Goal: Task Accomplishment & Management: Use online tool/utility

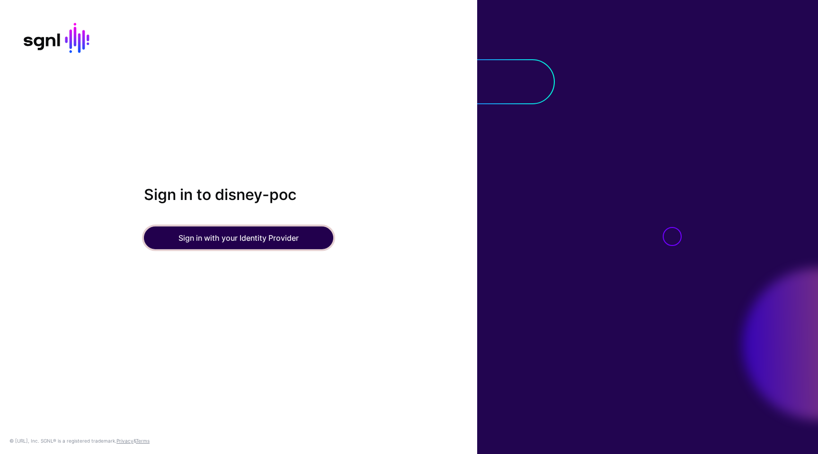
click at [226, 231] on button "Sign in with your Identity Provider" at bounding box center [238, 237] width 189 height 23
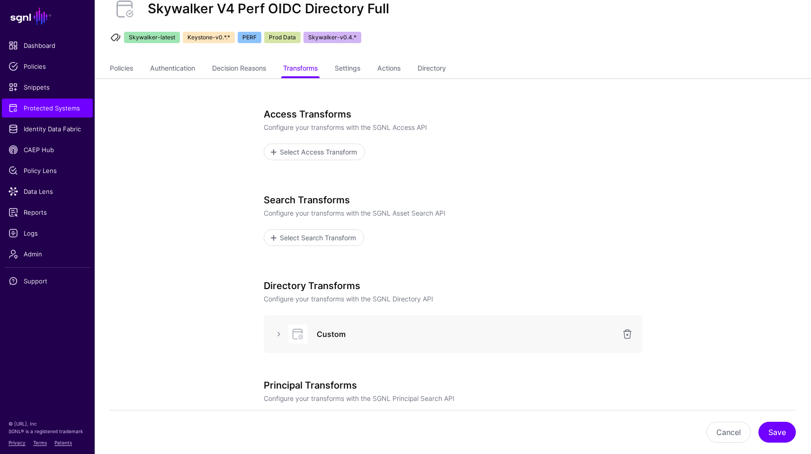
scroll to position [37, 0]
click at [286, 330] on div at bounding box center [297, 332] width 28 height 19
click at [279, 333] on link at bounding box center [278, 332] width 11 height 11
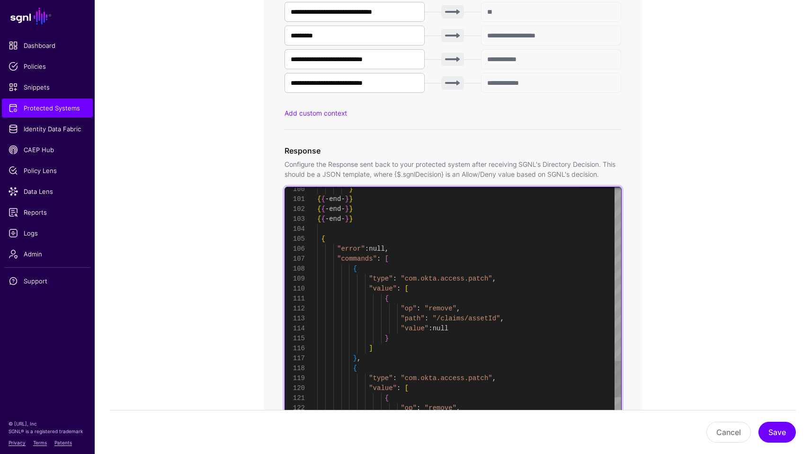
scroll to position [30, 0]
drag, startPoint x: 404, startPoint y: 278, endPoint x: 488, endPoint y: 277, distance: 84.3
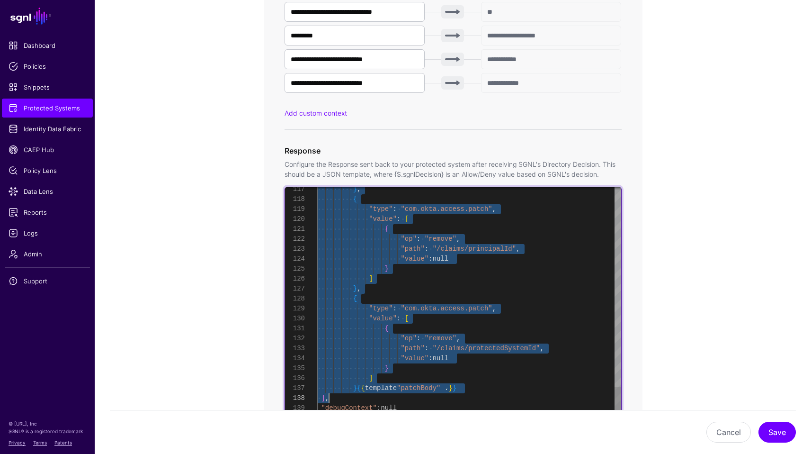
drag, startPoint x: 321, startPoint y: 307, endPoint x: 501, endPoint y: 355, distance: 186.3
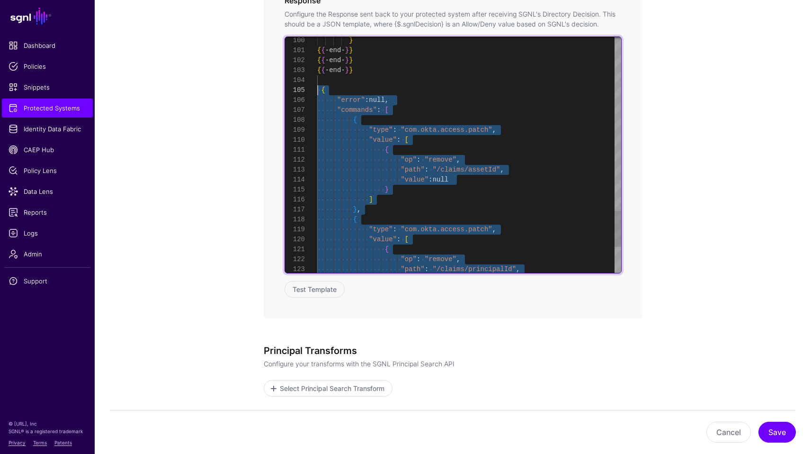
scroll to position [90, 0]
drag, startPoint x: 329, startPoint y: 269, endPoint x: 308, endPoint y: 86, distance: 183.9
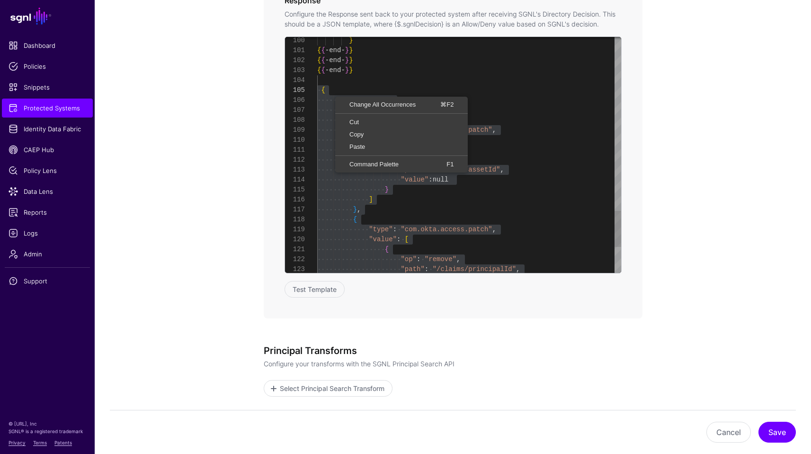
scroll to position [80, 0]
click at [352, 134] on span "Copy" at bounding box center [401, 134] width 129 height 6
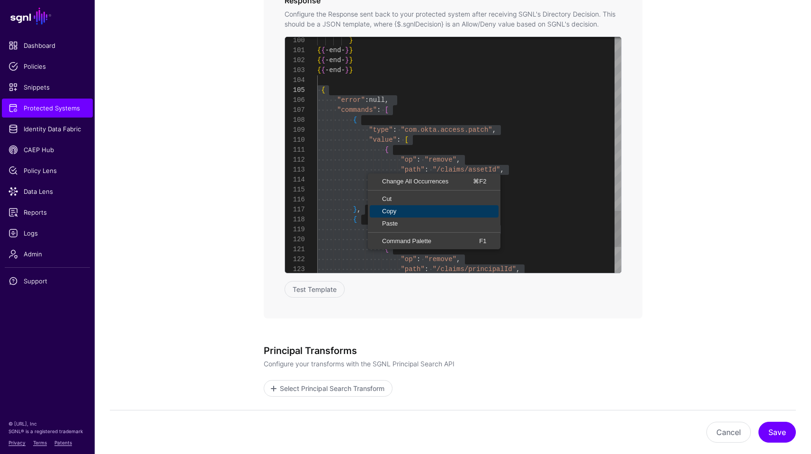
click at [395, 212] on span "Copy" at bounding box center [434, 211] width 129 height 6
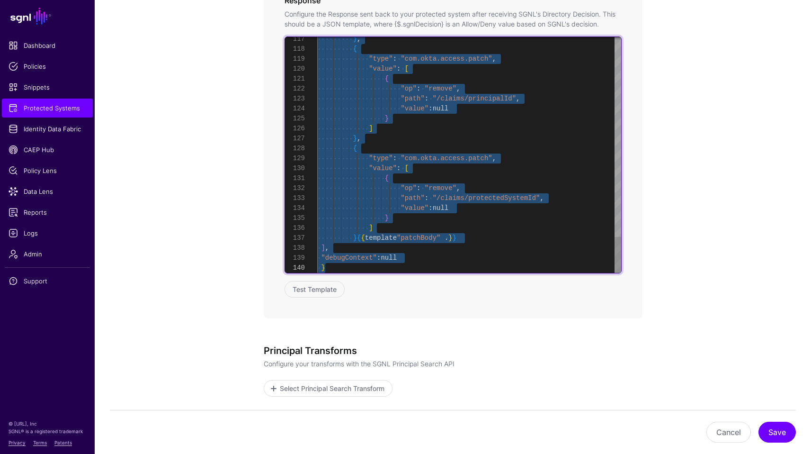
drag, startPoint x: 365, startPoint y: 256, endPoint x: 375, endPoint y: 297, distance: 43.0
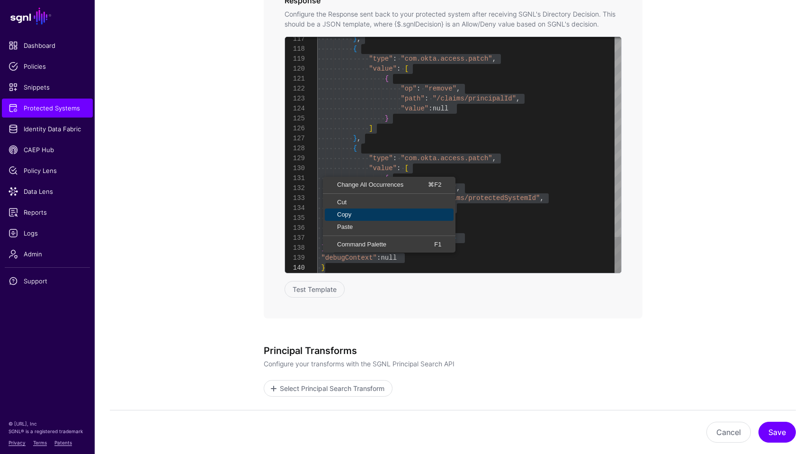
click at [352, 213] on span "Copy" at bounding box center [389, 214] width 129 height 6
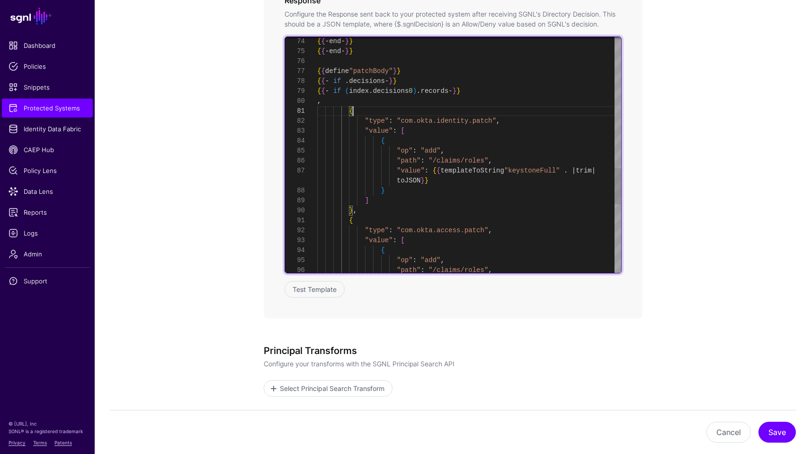
drag, startPoint x: 317, startPoint y: 101, endPoint x: 338, endPoint y: 120, distance: 28.5
drag, startPoint x: 317, startPoint y: 103, endPoint x: 340, endPoint y: 125, distance: 32.2
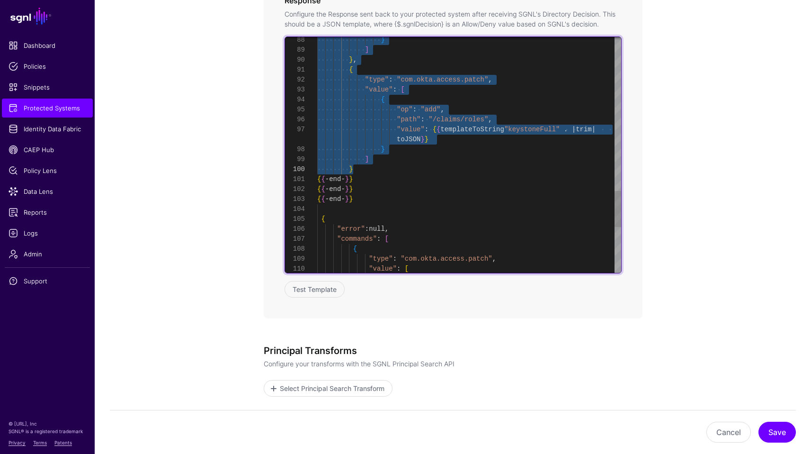
drag, startPoint x: 497, startPoint y: 90, endPoint x: 499, endPoint y: 168, distance: 78.2
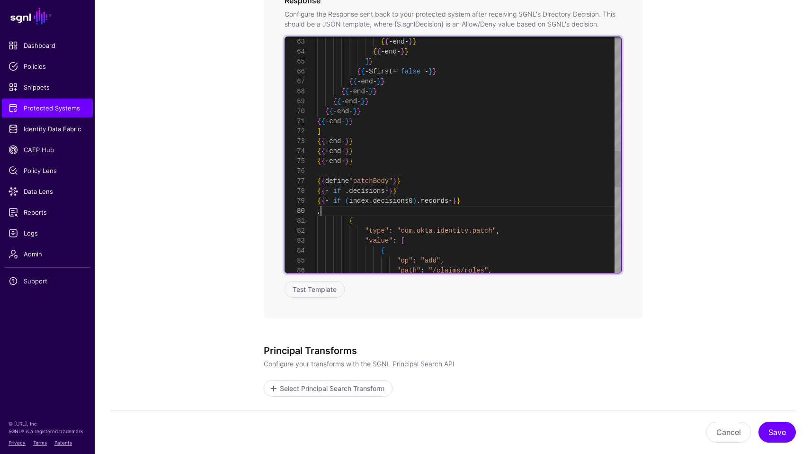
click at [429, 214] on div ""path" : "/claims/roles" , { "op" : "add" , "type" : "com.okta.identity.patch" …" at bounding box center [469, 62] width 304 height 1542
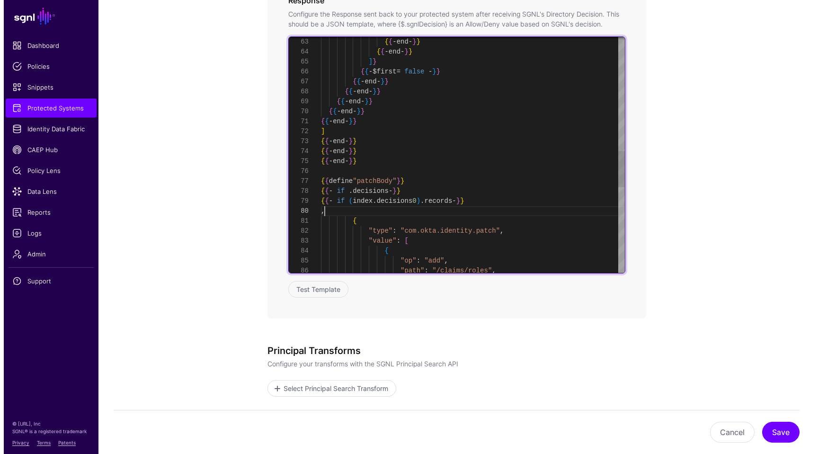
scroll to position [20, 0]
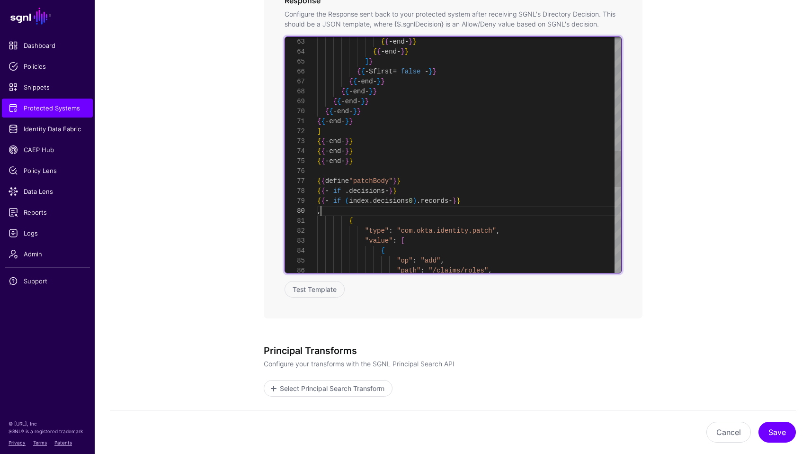
type textarea "**********"
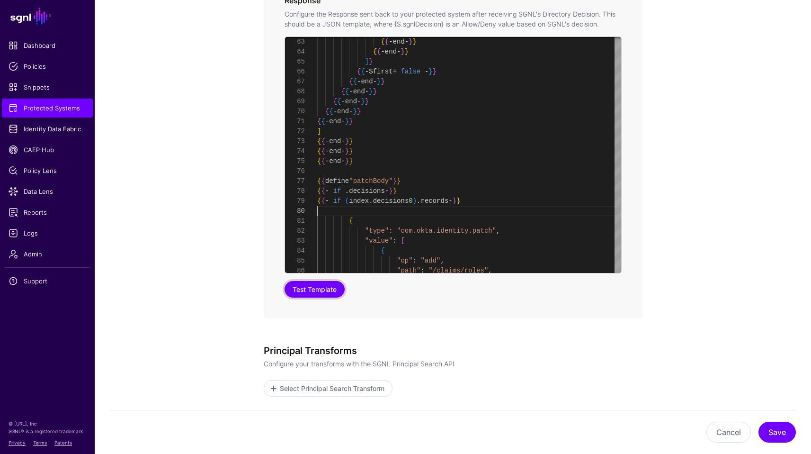
click at [331, 295] on button "Test Template" at bounding box center [315, 289] width 60 height 17
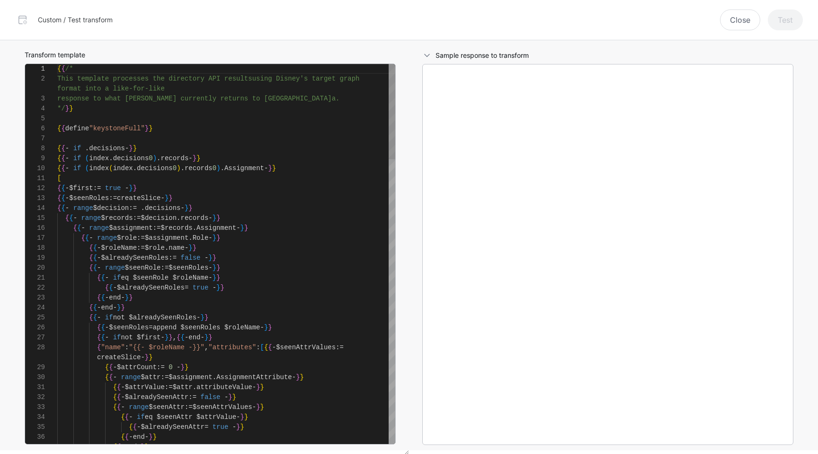
scroll to position [90, 0]
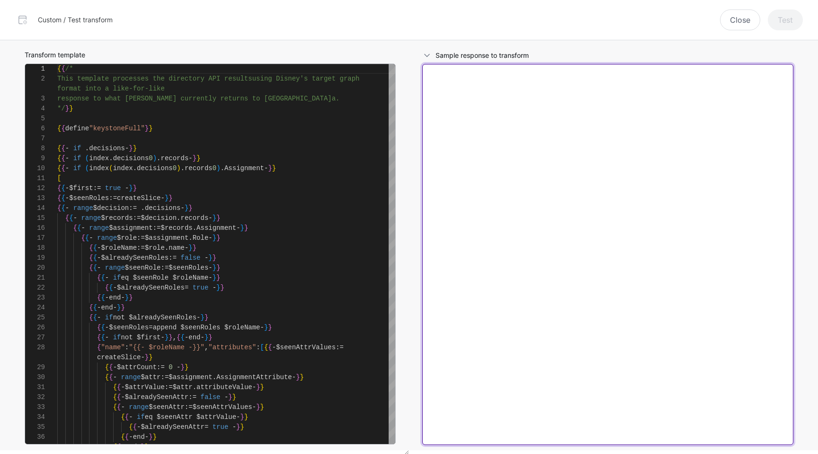
click at [706, 160] on textarea at bounding box center [607, 254] width 371 height 381
paste textarea "**********"
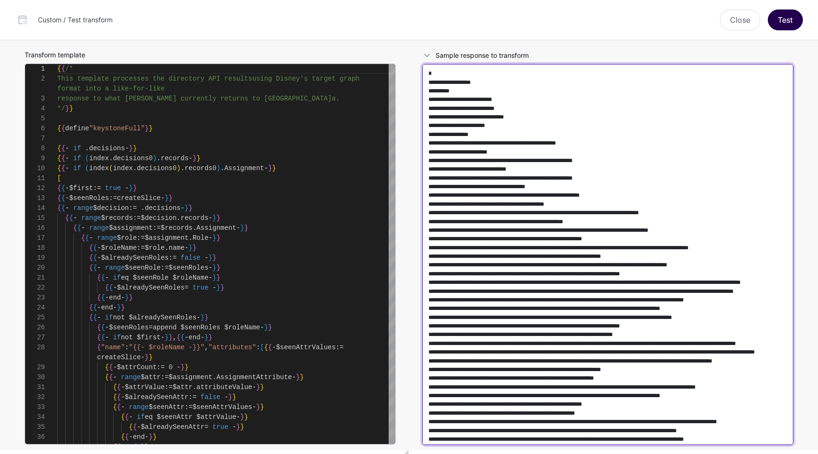
scroll to position [131099, 0]
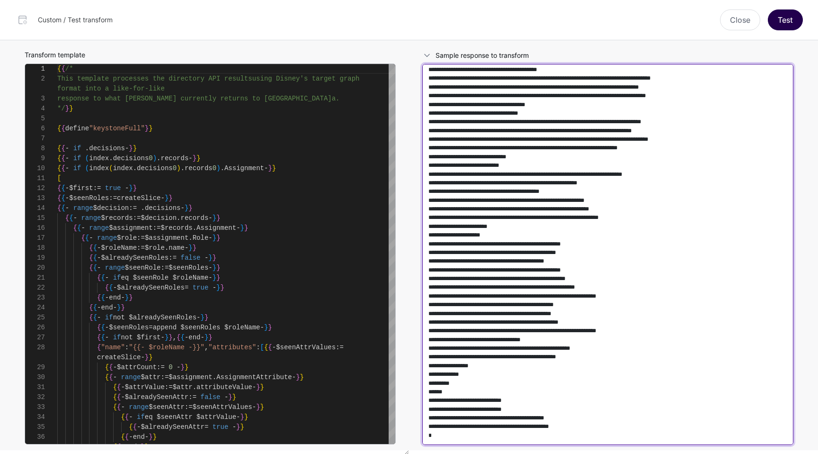
type textarea "**********"
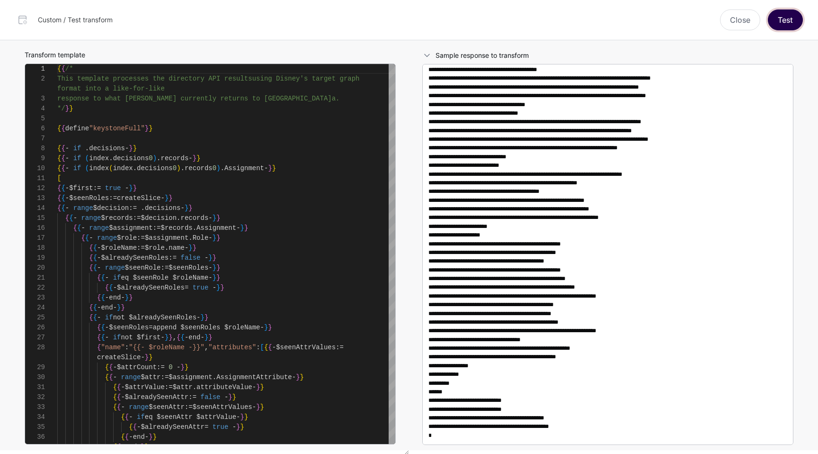
click at [776, 22] on button "Test" at bounding box center [785, 19] width 35 height 21
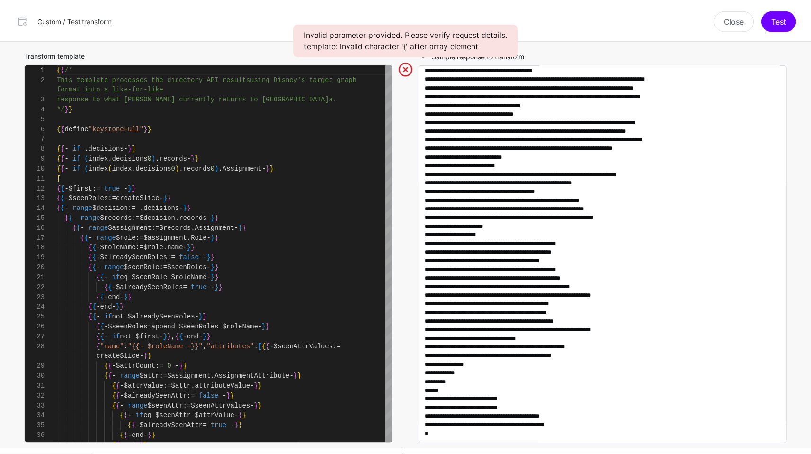
scroll to position [131104, 0]
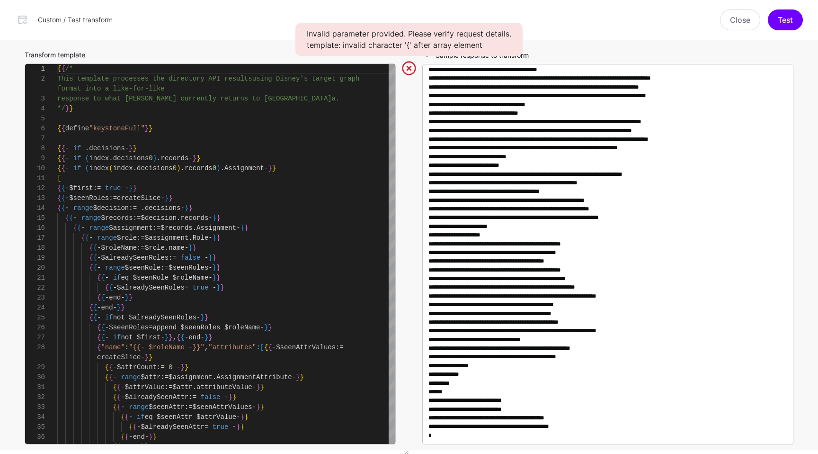
click at [741, 32] on div "Custom / Test transform Close Test" at bounding box center [409, 20] width 818 height 40
click at [741, 28] on button "Close" at bounding box center [740, 19] width 40 height 21
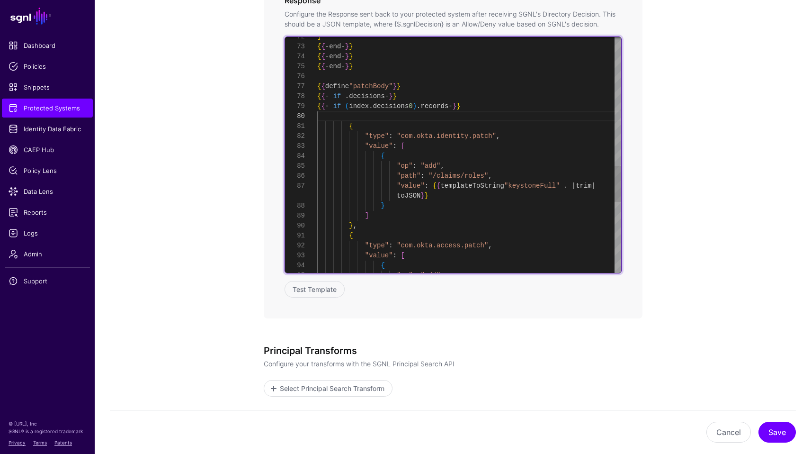
drag, startPoint x: 447, startPoint y: 187, endPoint x: 625, endPoint y: 188, distance: 178.6
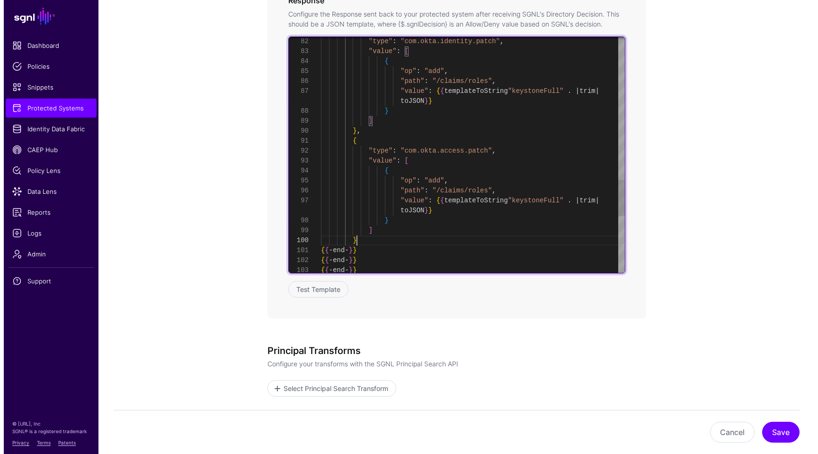
scroll to position [40, 0]
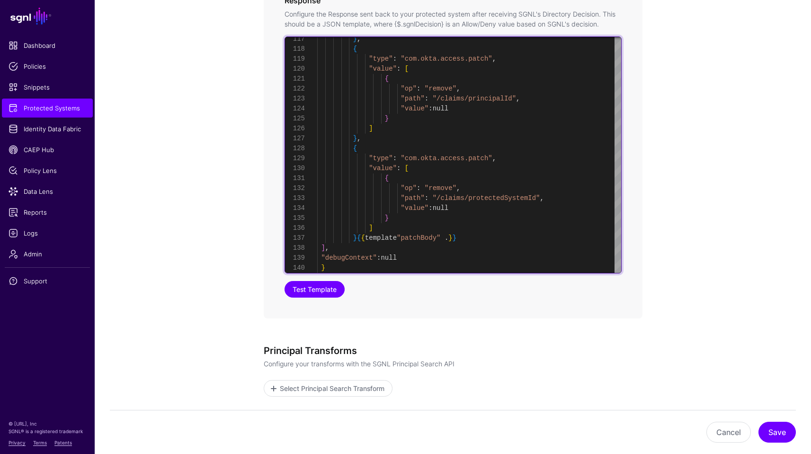
type textarea "**********"
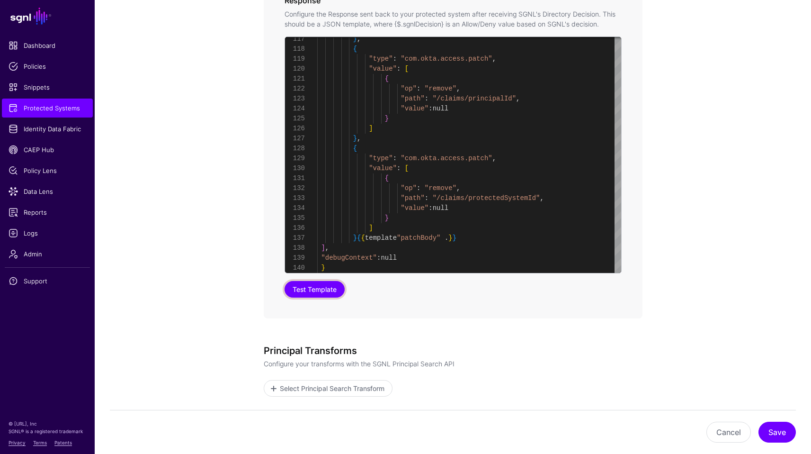
click at [319, 293] on button "Test Template" at bounding box center [315, 289] width 60 height 17
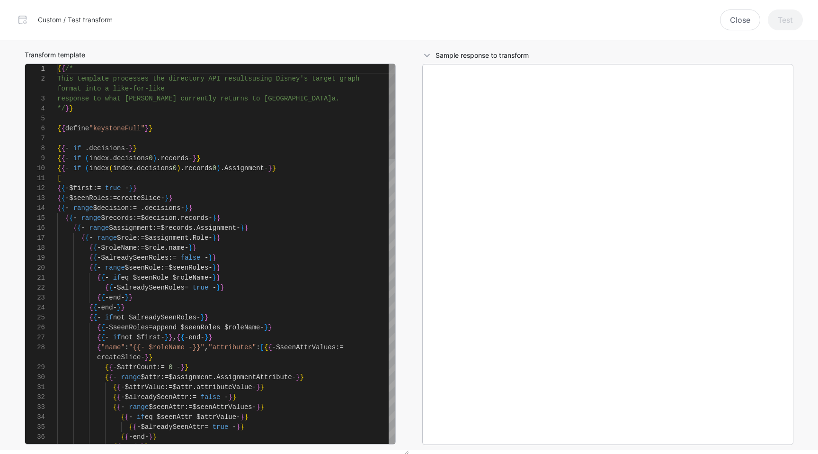
scroll to position [90, 0]
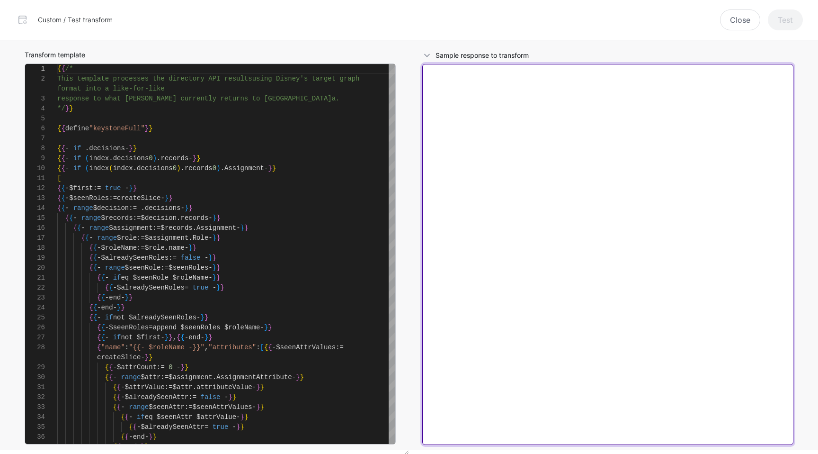
click at [670, 118] on textarea at bounding box center [607, 254] width 371 height 381
paste textarea "**********"
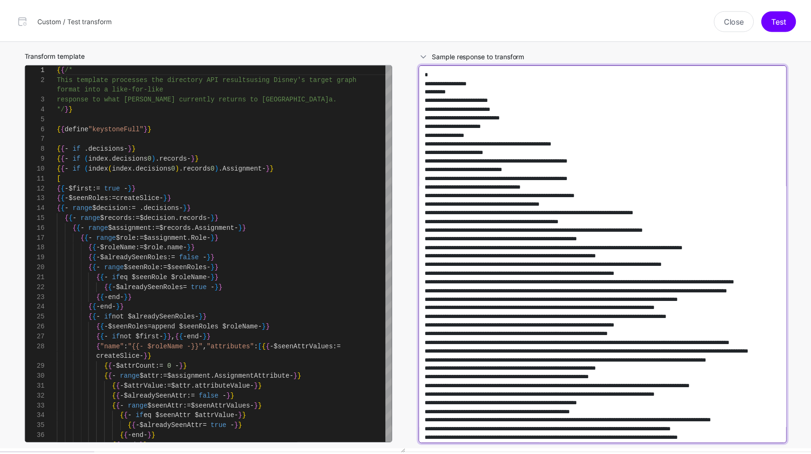
scroll to position [131099, 0]
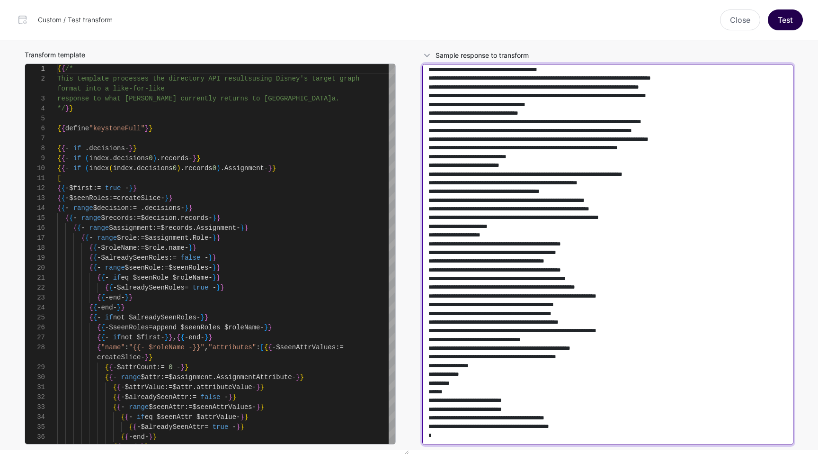
type textarea "**********"
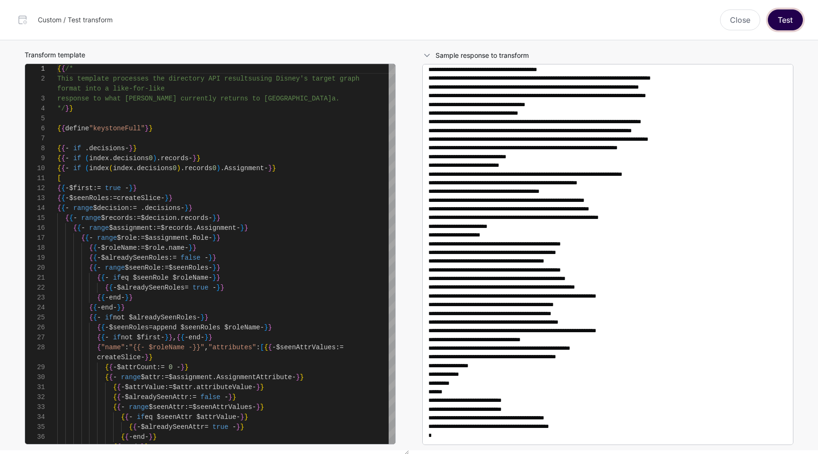
click at [785, 23] on button "Test" at bounding box center [785, 19] width 35 height 21
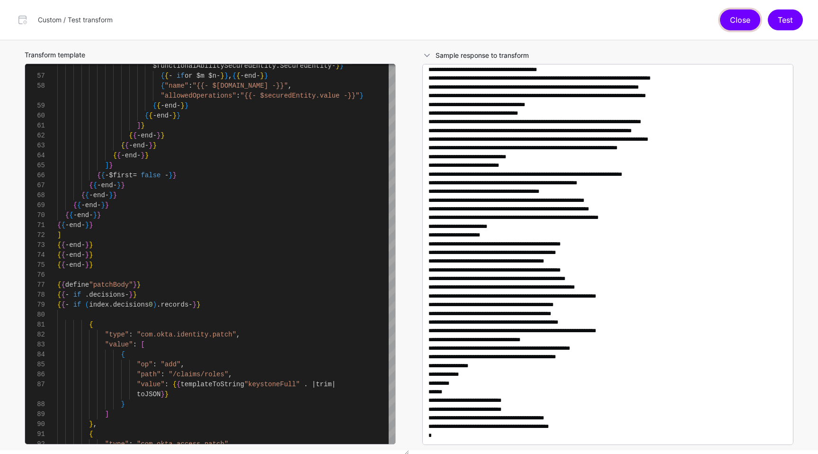
click at [735, 26] on button "Close" at bounding box center [740, 19] width 40 height 21
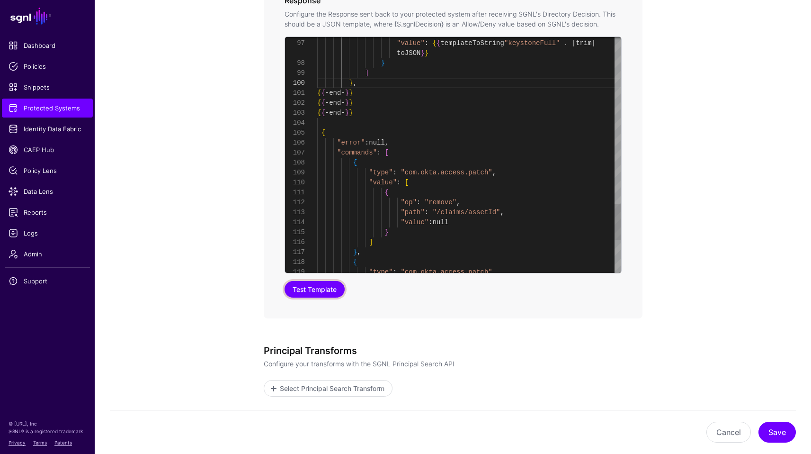
scroll to position [30, 0]
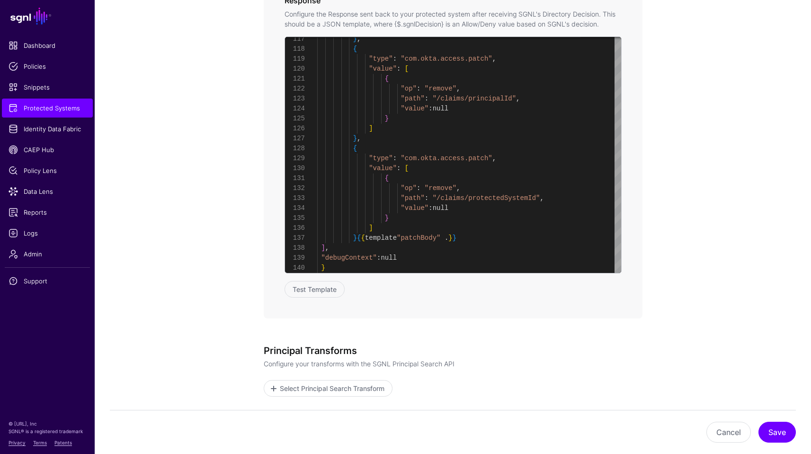
click at [727, 435] on button "Cancel" at bounding box center [729, 432] width 45 height 21
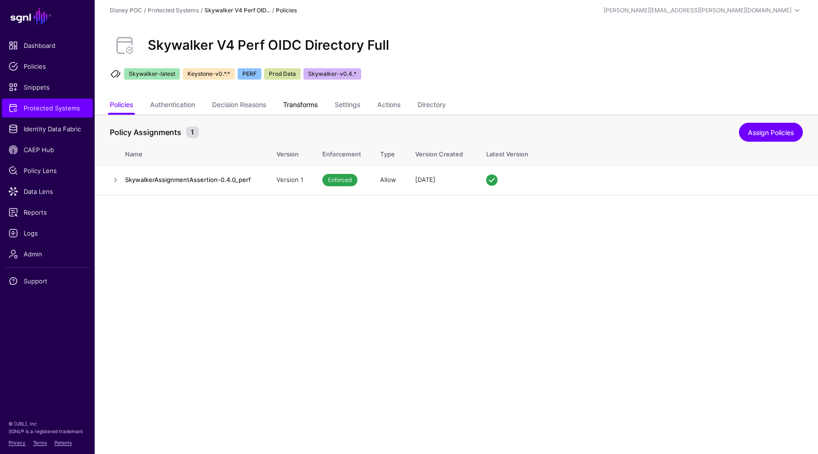
click at [316, 107] on link "Transforms" at bounding box center [300, 106] width 35 height 18
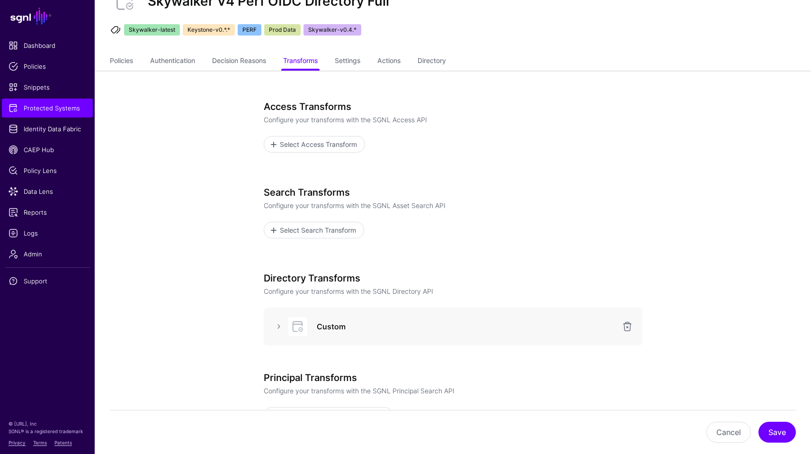
scroll to position [154, 0]
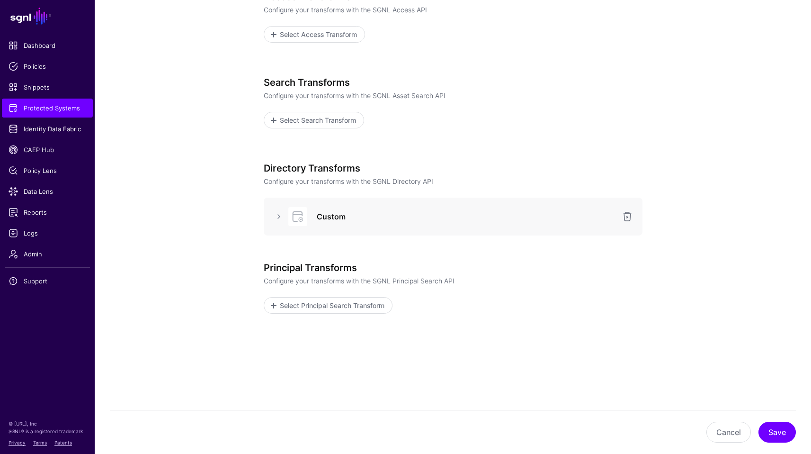
click at [271, 215] on div at bounding box center [278, 216] width 15 height 11
click at [278, 216] on link at bounding box center [278, 216] width 11 height 11
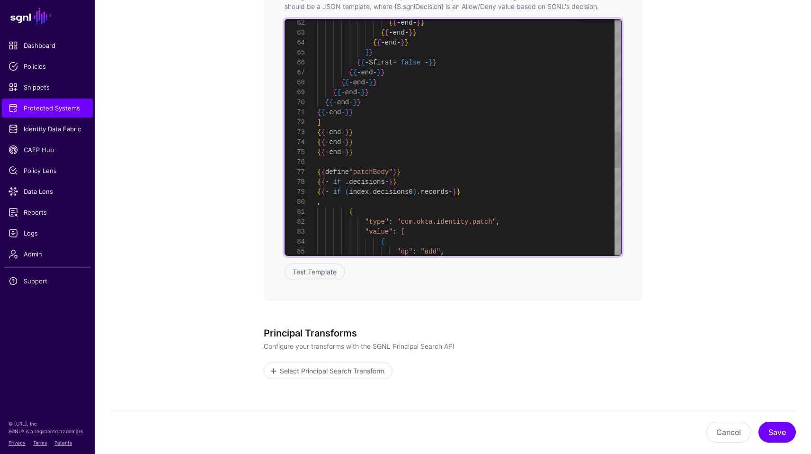
scroll to position [20, 0]
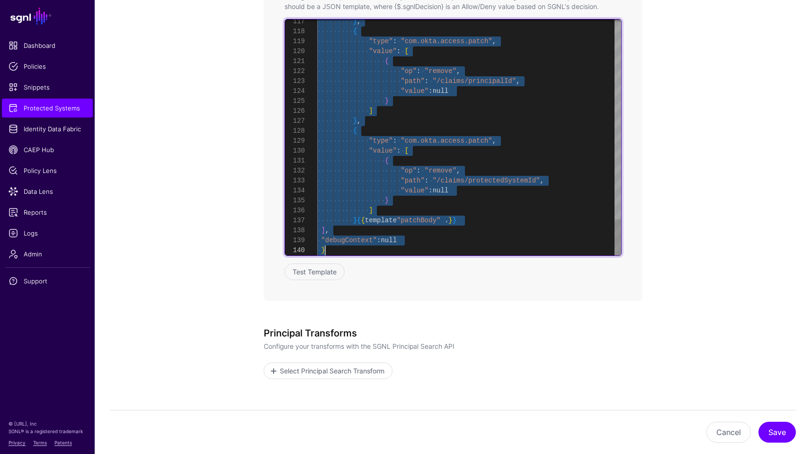
drag, startPoint x: 317, startPoint y: 202, endPoint x: 342, endPoint y: 288, distance: 89.8
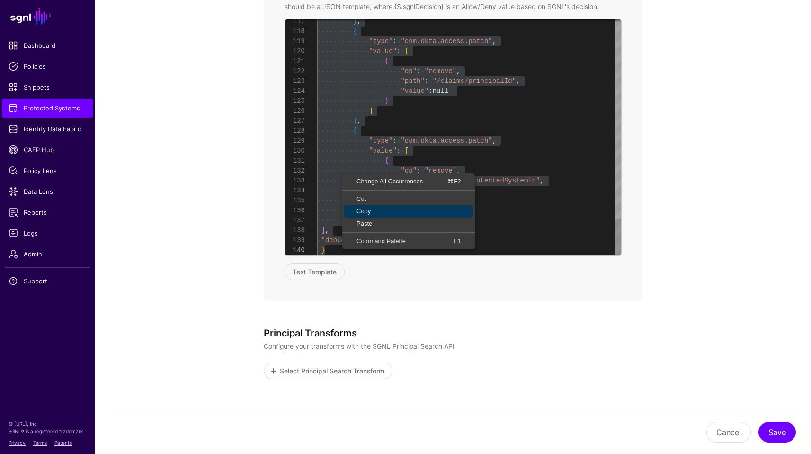
click at [356, 211] on span "Copy" at bounding box center [408, 211] width 129 height 6
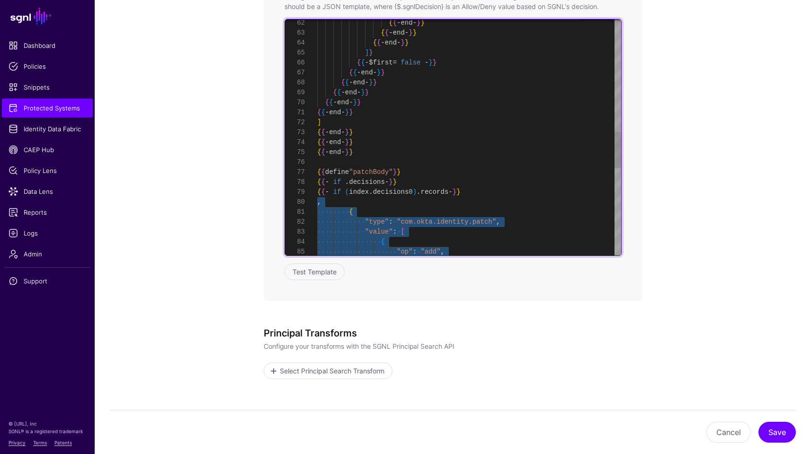
click at [340, 170] on div "{ { - end - } } { { - end - } } { { - end - } } ] } { { - $first = false - } } …" at bounding box center [469, 53] width 304 height 1542
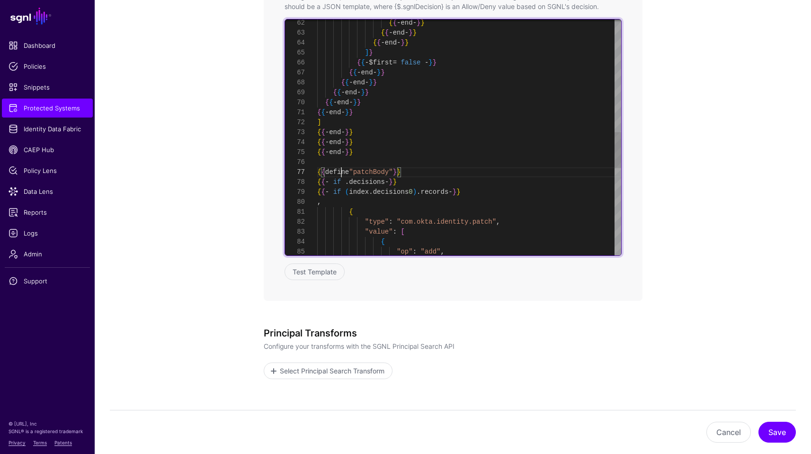
click at [340, 170] on div "{ { - end - } } { { - end - } } { { - end - } } ] } { { - $first = false - } } …" at bounding box center [469, 53] width 304 height 1542
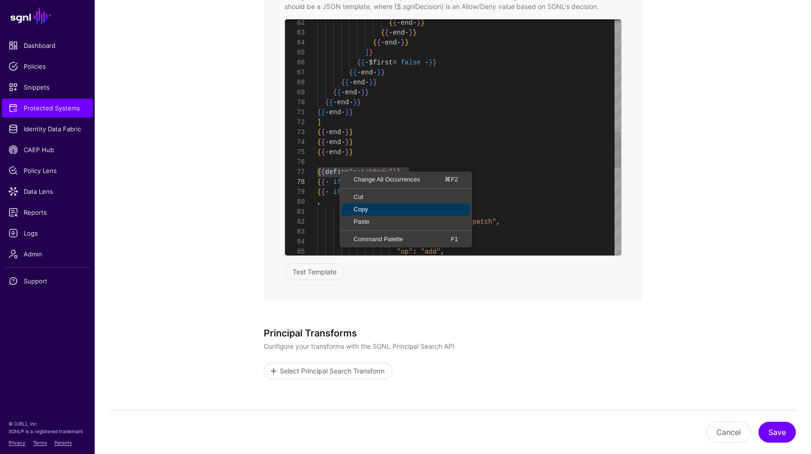
click at [356, 208] on span "Copy" at bounding box center [405, 209] width 129 height 6
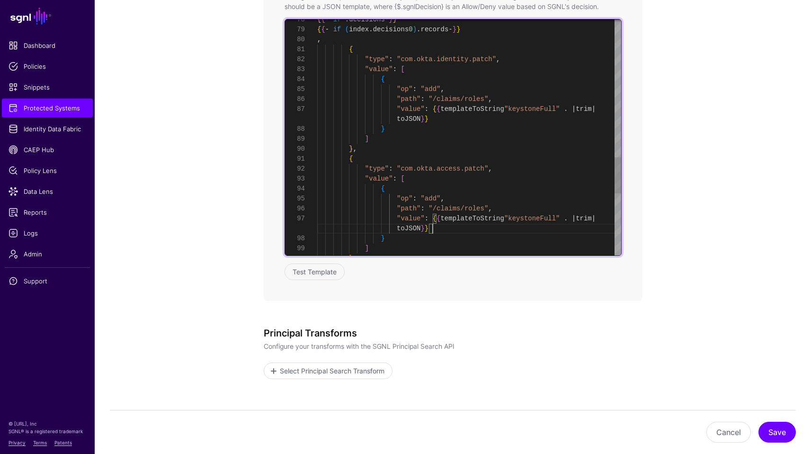
scroll to position [0, 0]
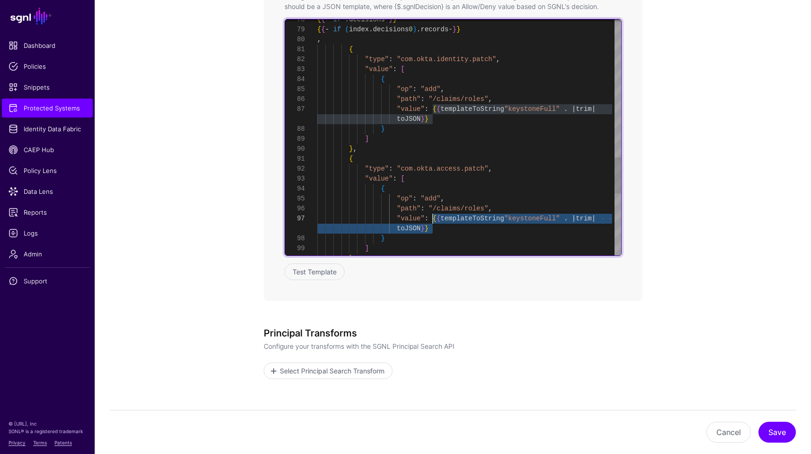
drag, startPoint x: 437, startPoint y: 229, endPoint x: 434, endPoint y: 220, distance: 9.1
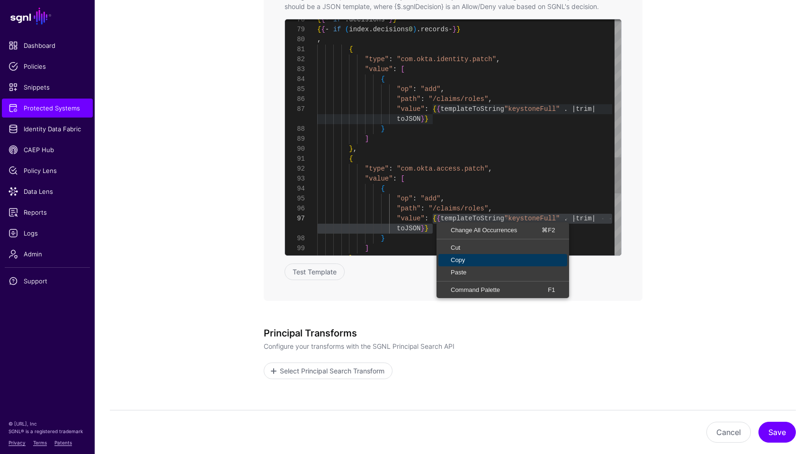
click at [457, 257] on span "Copy" at bounding box center [503, 260] width 129 height 6
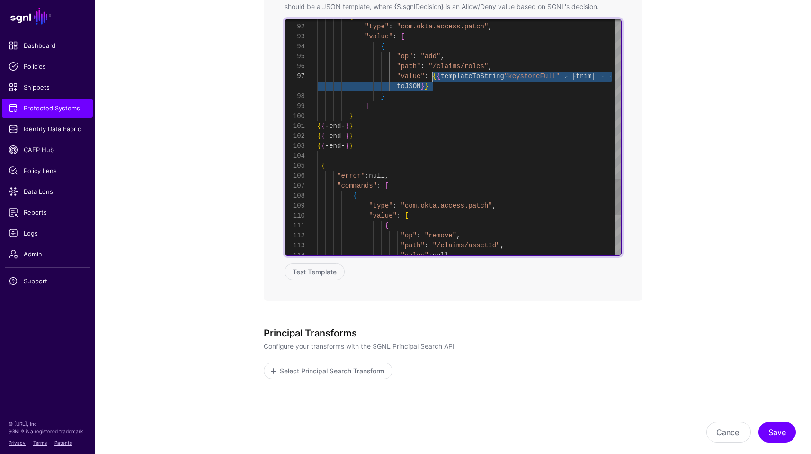
scroll to position [90, 0]
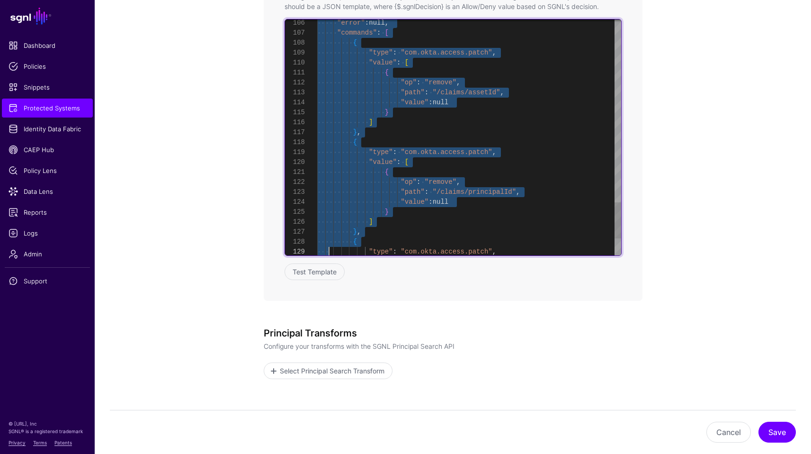
type textarea "**********"
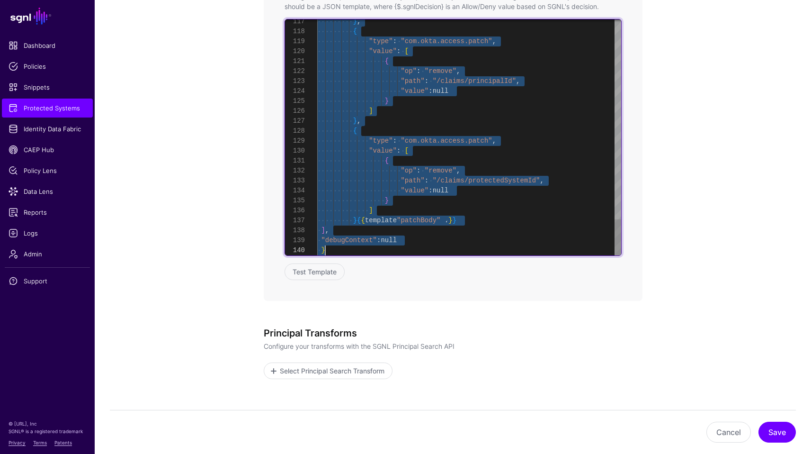
drag, startPoint x: 320, startPoint y: 164, endPoint x: 336, endPoint y: 248, distance: 85.3
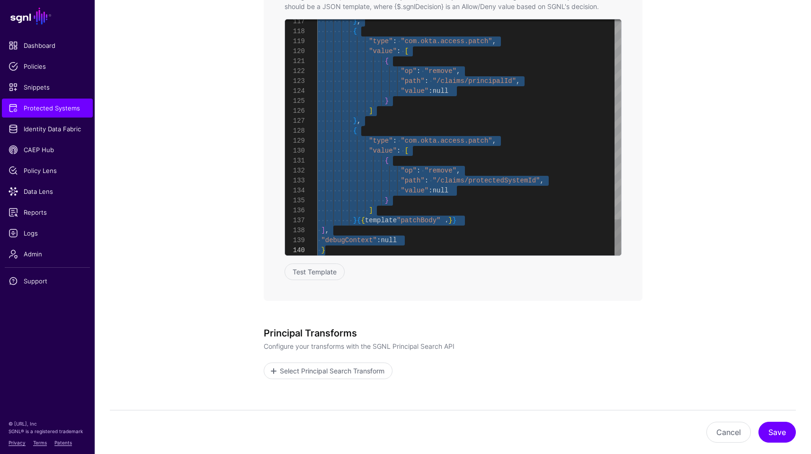
scroll to position [80, 0]
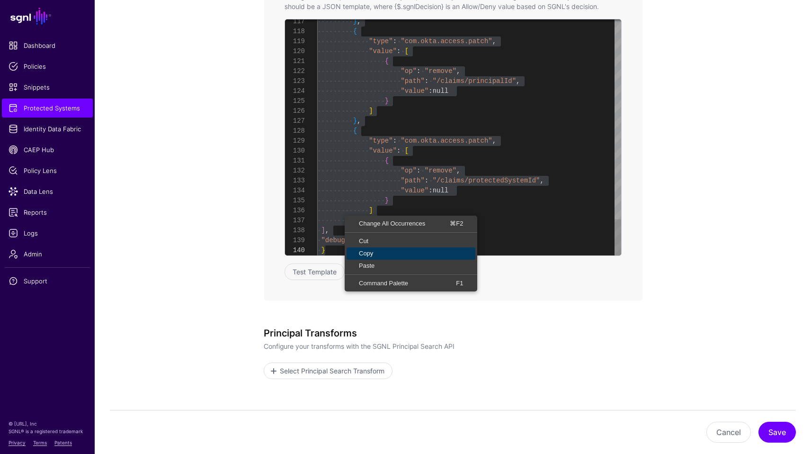
click at [364, 250] on span "Copy" at bounding box center [411, 253] width 129 height 6
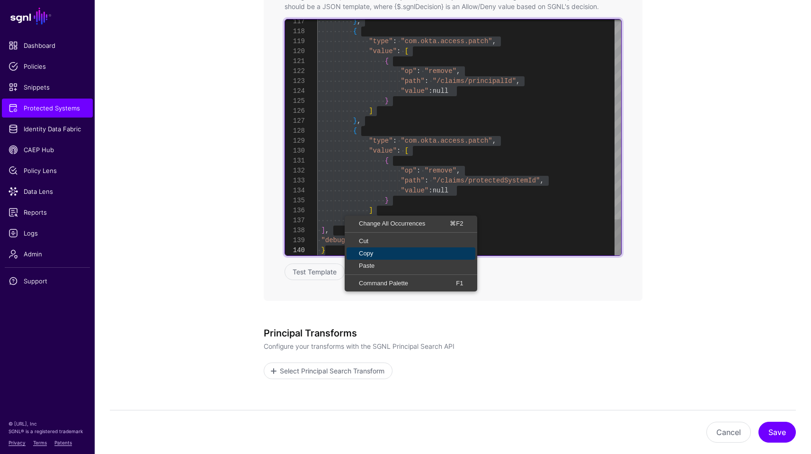
scroll to position [90, 0]
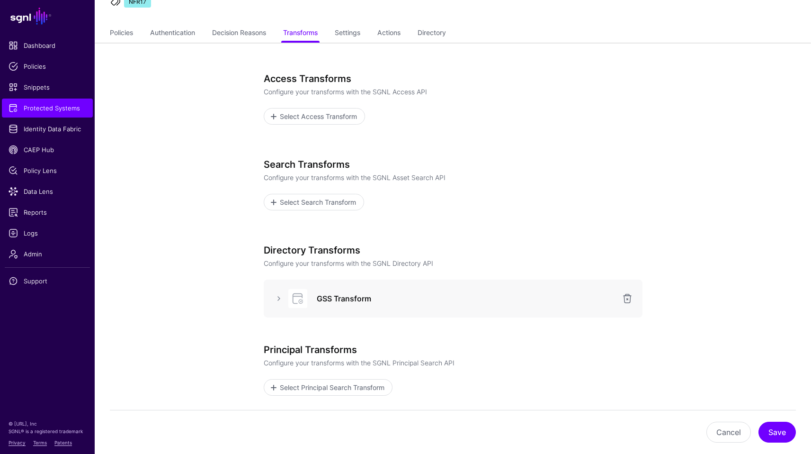
scroll to position [154, 0]
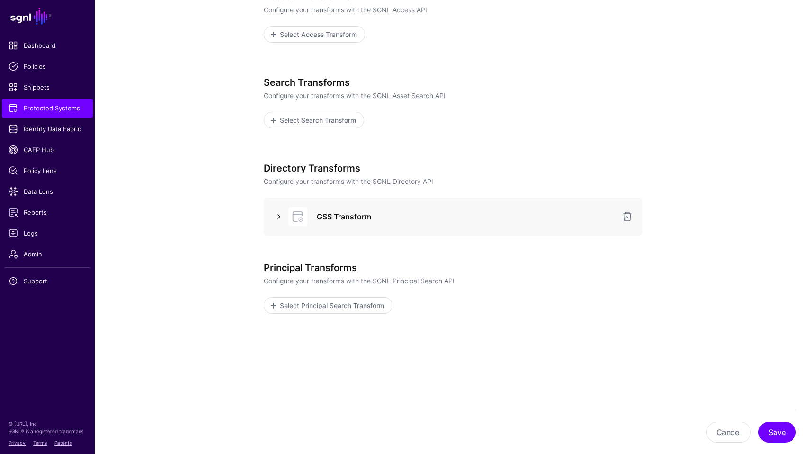
click at [278, 214] on link at bounding box center [278, 216] width 11 height 11
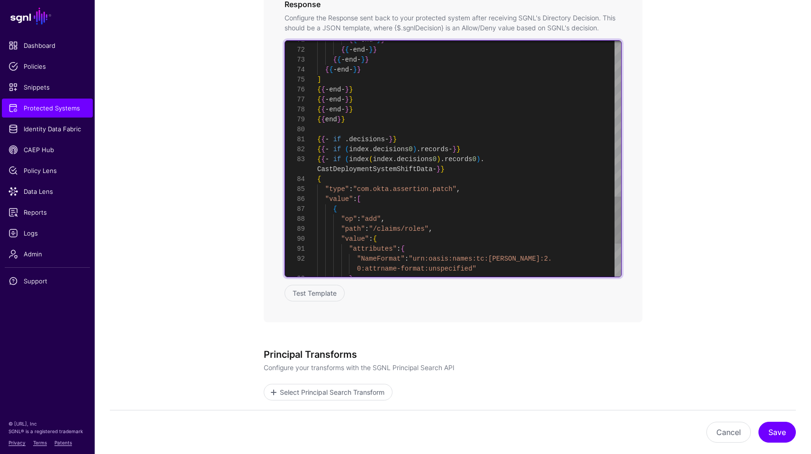
scroll to position [30, 0]
drag, startPoint x: 356, startPoint y: 189, endPoint x: 451, endPoint y: 186, distance: 94.8
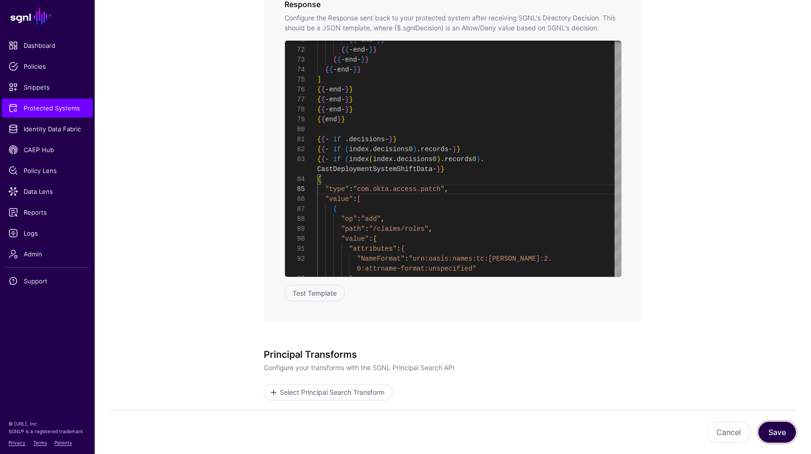
click at [783, 435] on button "Save" at bounding box center [777, 432] width 37 height 21
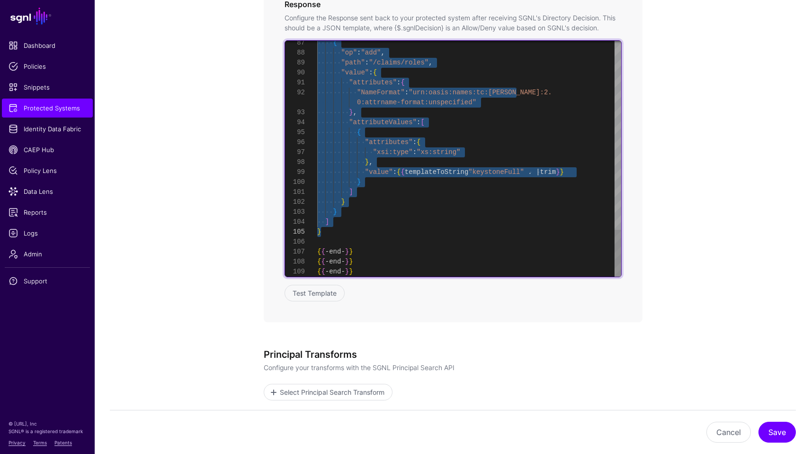
drag, startPoint x: 318, startPoint y: 179, endPoint x: 337, endPoint y: 230, distance: 53.7
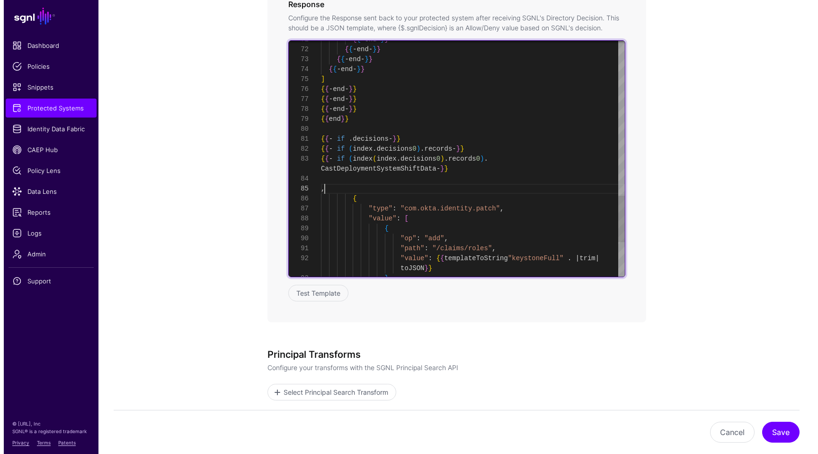
scroll to position [30, 0]
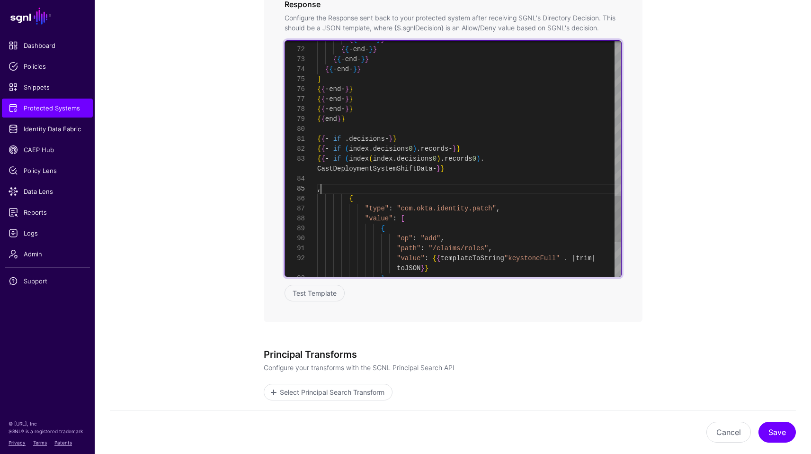
type textarea "**********"
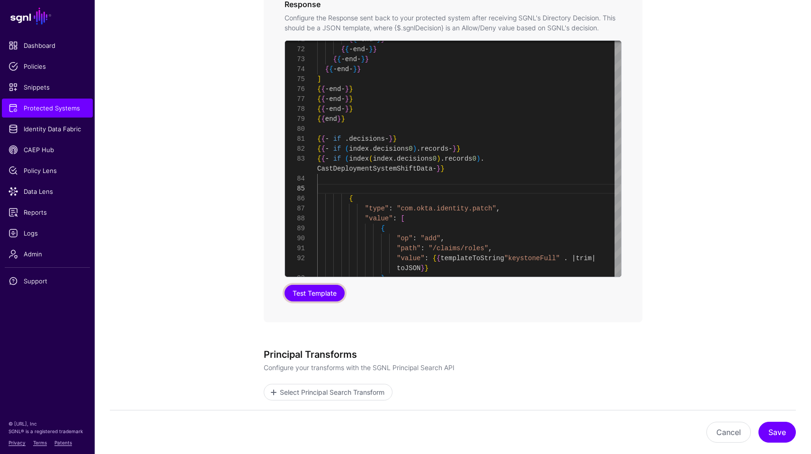
click at [319, 289] on button "Test Template" at bounding box center [315, 293] width 60 height 17
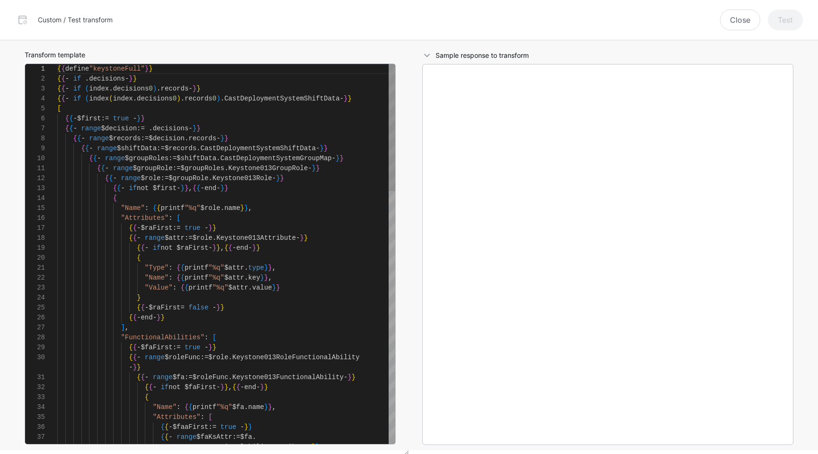
scroll to position [99, 0]
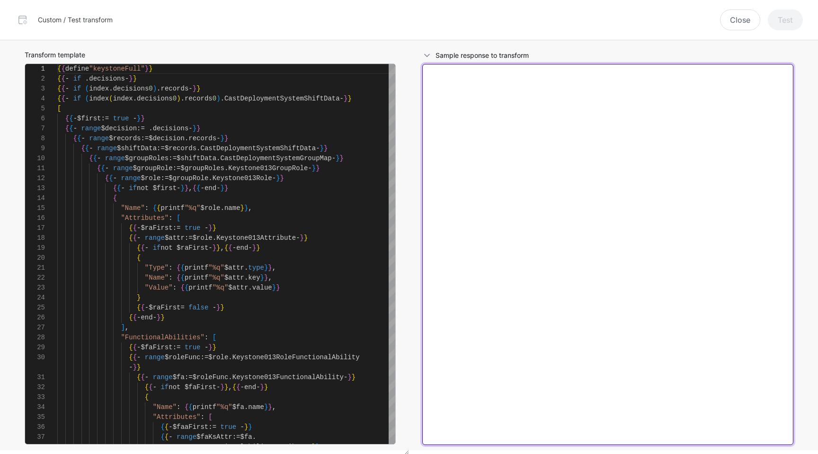
click at [575, 150] on textarea at bounding box center [607, 254] width 371 height 381
paste textarea "**********"
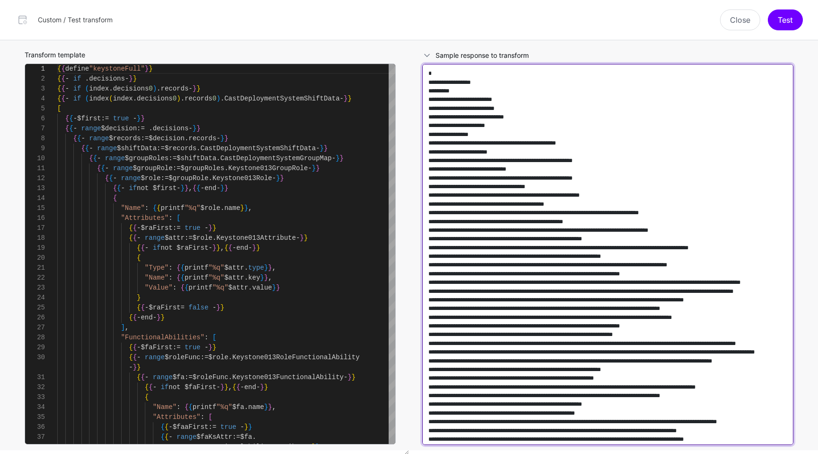
scroll to position [131099, 0]
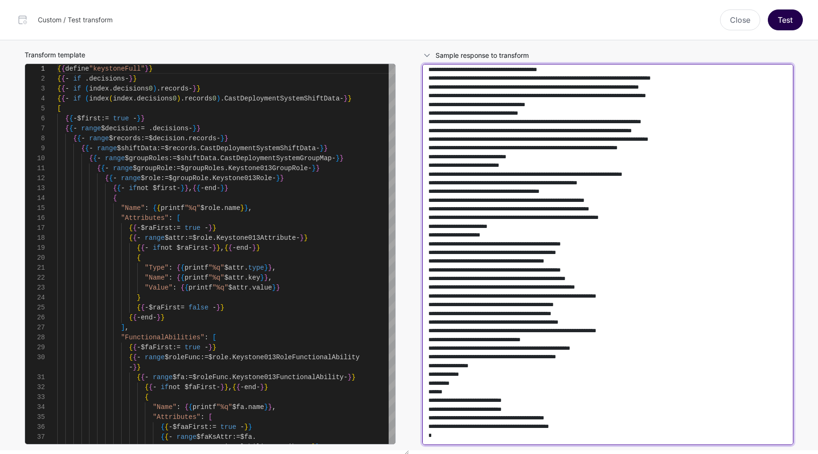
type textarea "**********"
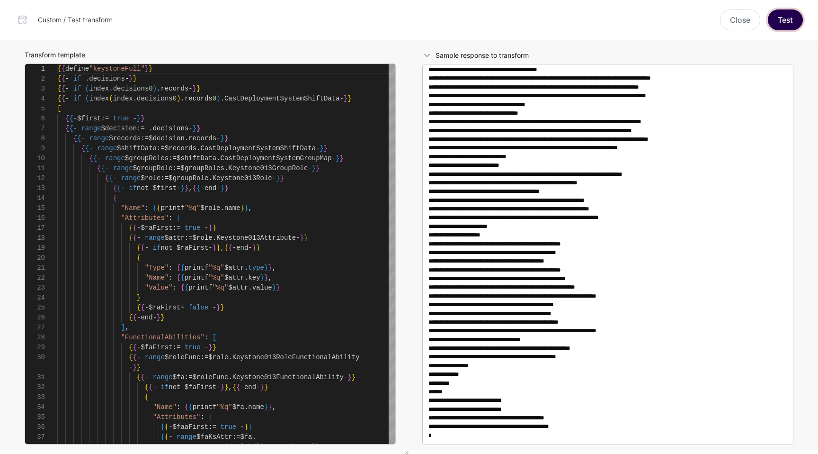
click at [783, 19] on button "Test" at bounding box center [785, 19] width 35 height 21
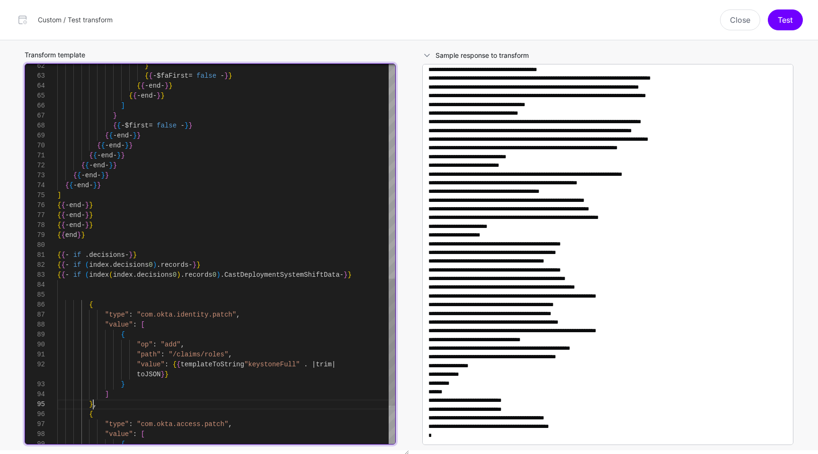
scroll to position [80, 0]
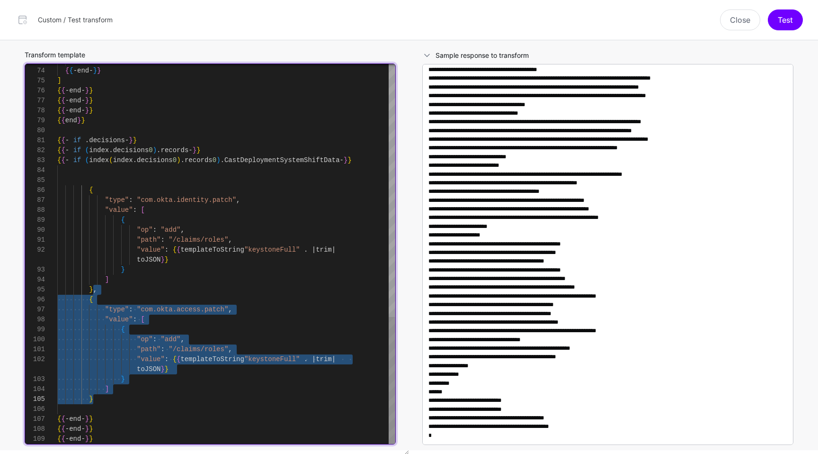
drag, startPoint x: 94, startPoint y: 404, endPoint x: 114, endPoint y: 401, distance: 20.1
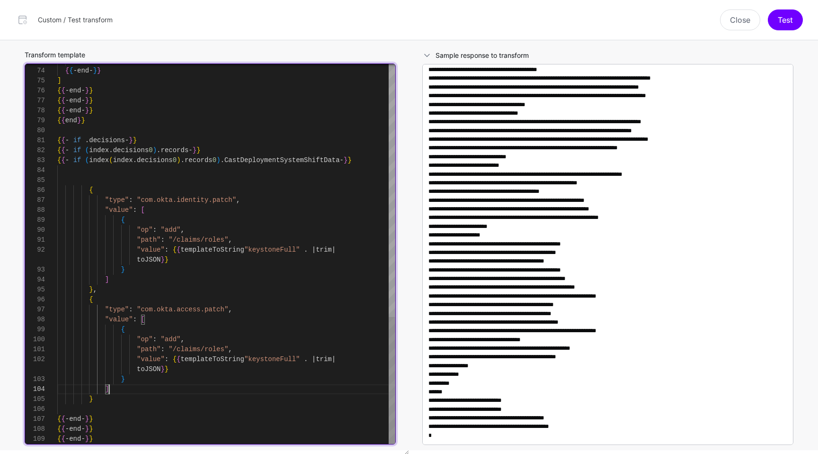
type textarea "**********"
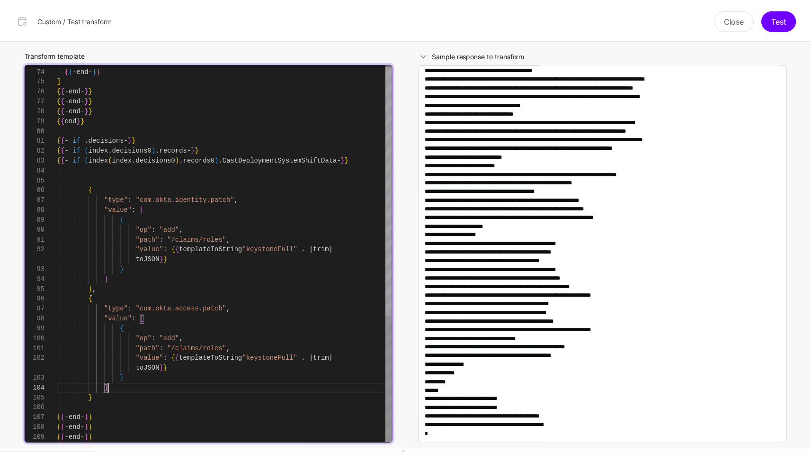
scroll to position [0, 0]
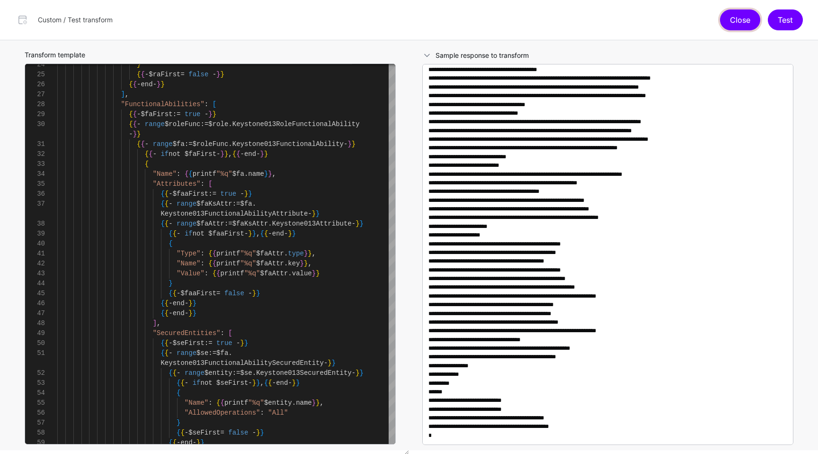
click at [733, 20] on button "Close" at bounding box center [740, 19] width 40 height 21
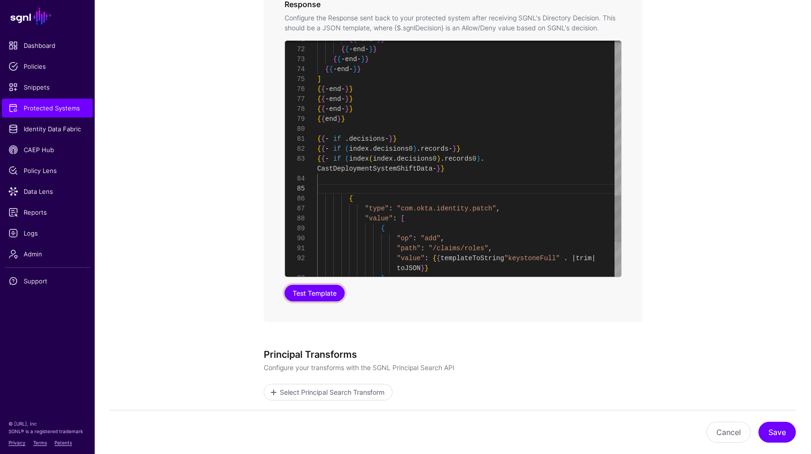
scroll to position [20, 0]
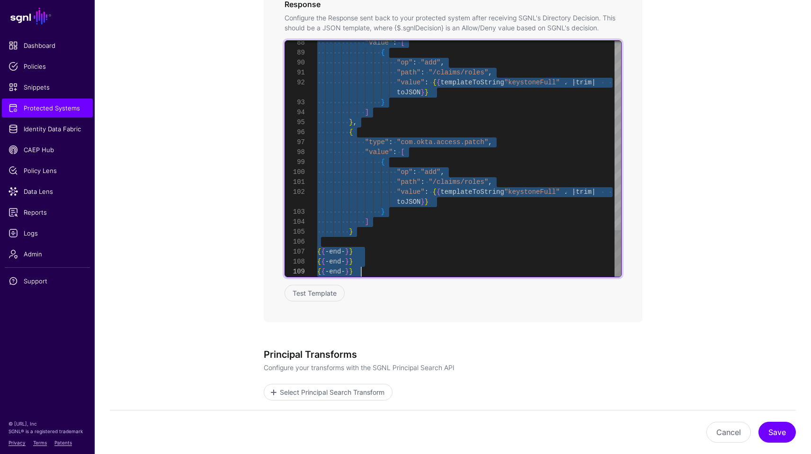
drag, startPoint x: 358, startPoint y: 166, endPoint x: 362, endPoint y: 323, distance: 157.8
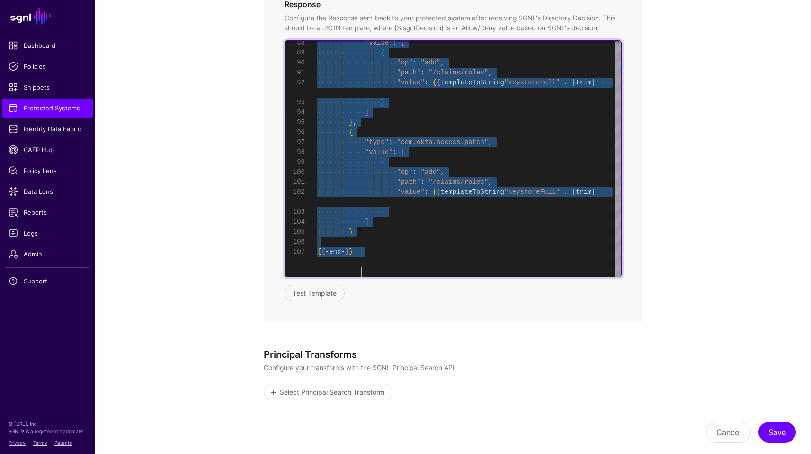
type textarea "**********"
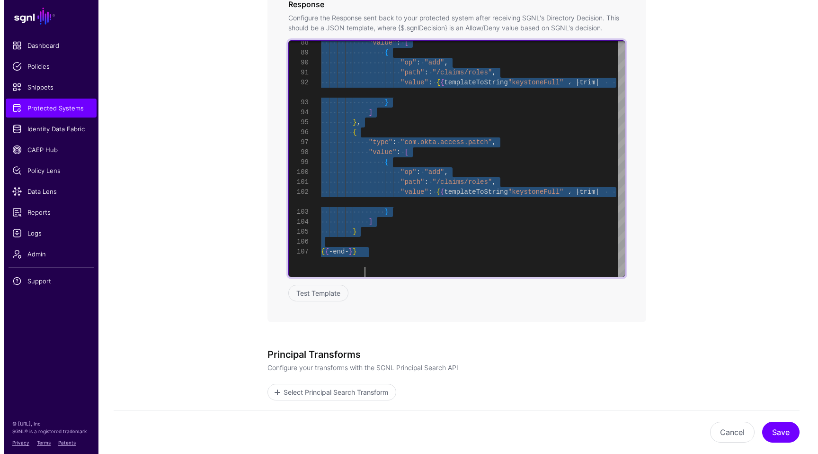
scroll to position [40, 0]
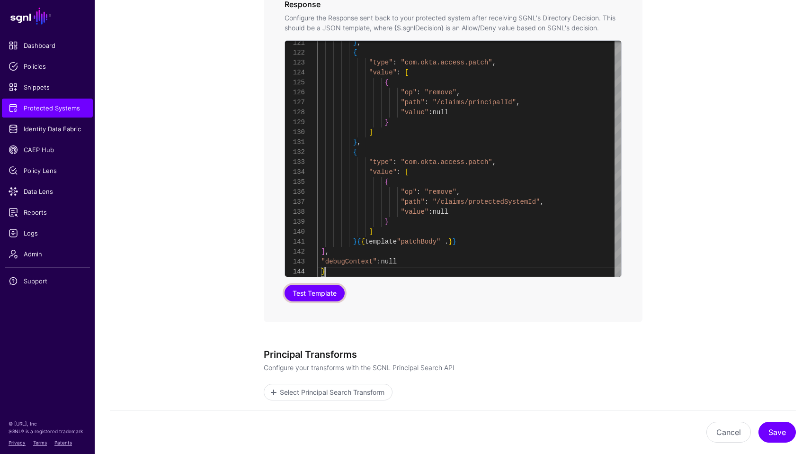
click at [321, 296] on button "Test Template" at bounding box center [315, 293] width 60 height 17
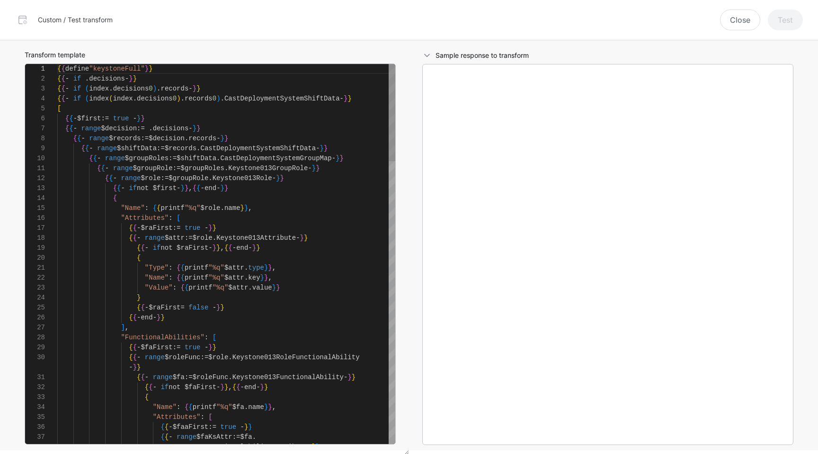
scroll to position [99, 0]
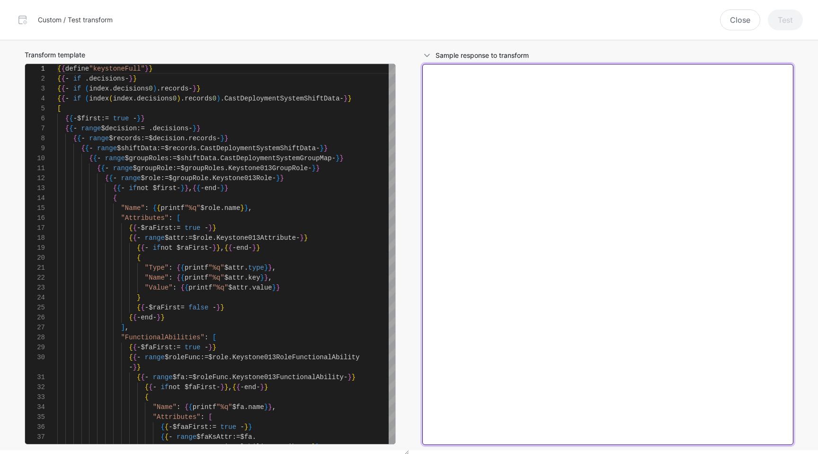
click at [716, 244] on textarea at bounding box center [607, 254] width 371 height 381
paste textarea "**********"
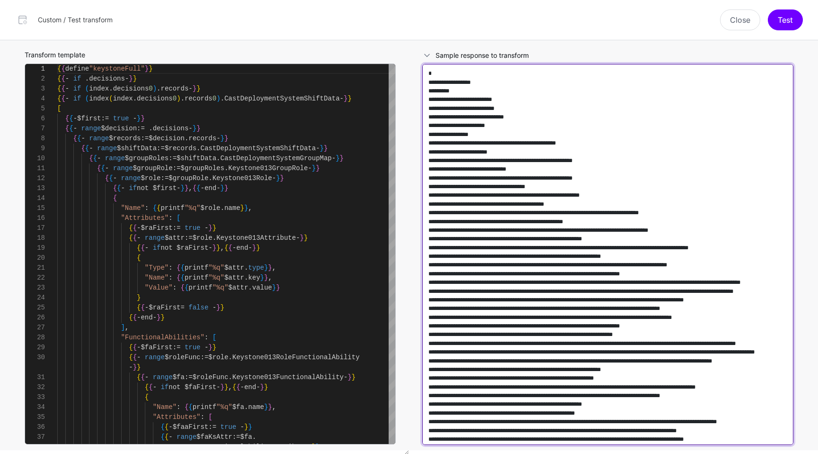
scroll to position [131099, 0]
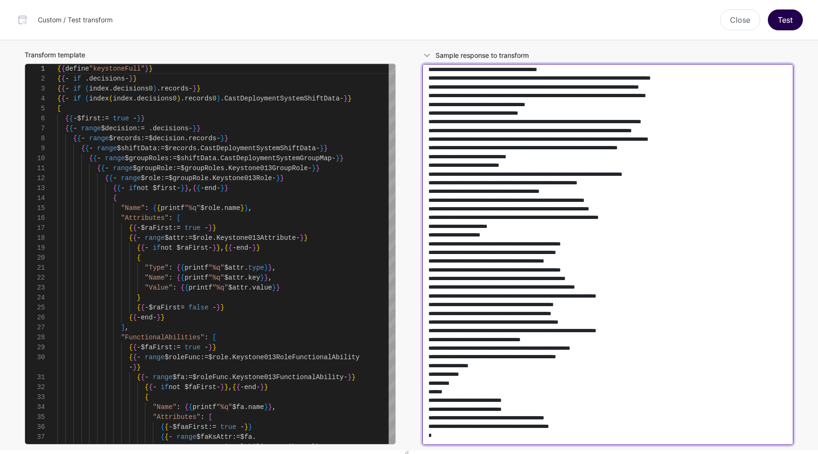
type textarea "**********"
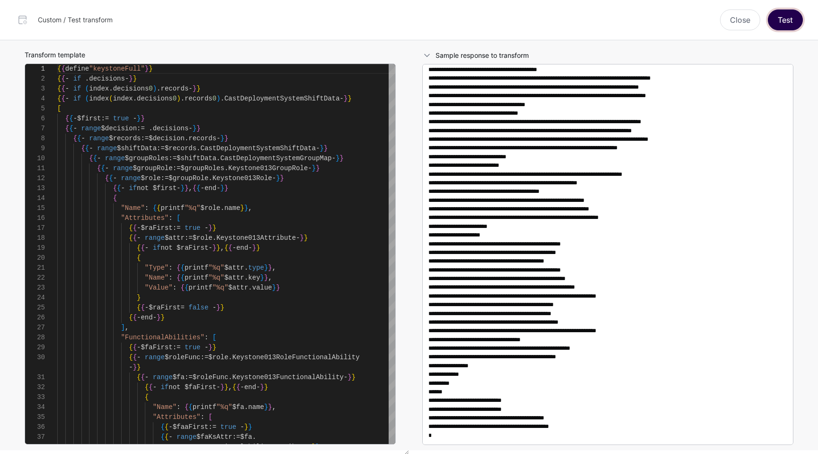
click at [777, 26] on button "Test" at bounding box center [785, 19] width 35 height 21
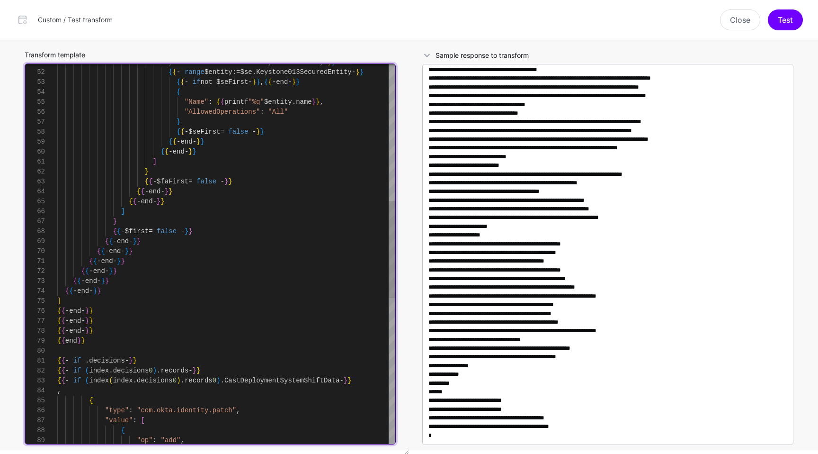
click at [88, 349] on div "{ "Name" : { { printf "%q" $entity . name } } , "AllowedOperations" : "All" } {…" at bounding box center [226, 271] width 338 height 1482
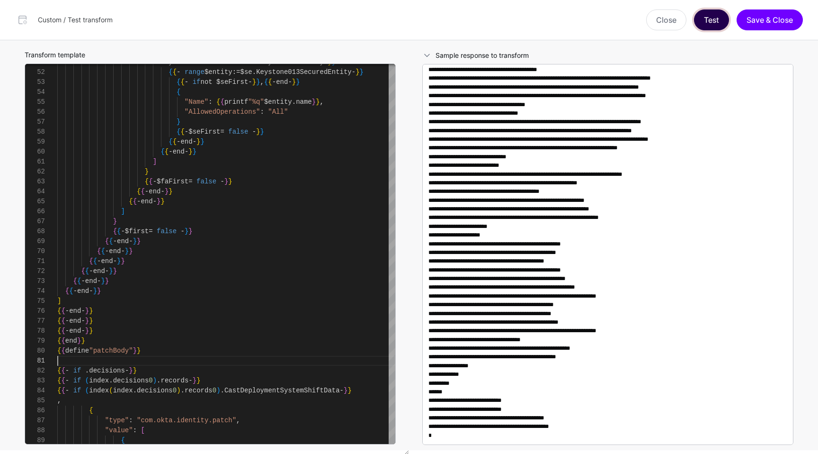
click at [717, 20] on button "Test" at bounding box center [711, 19] width 35 height 21
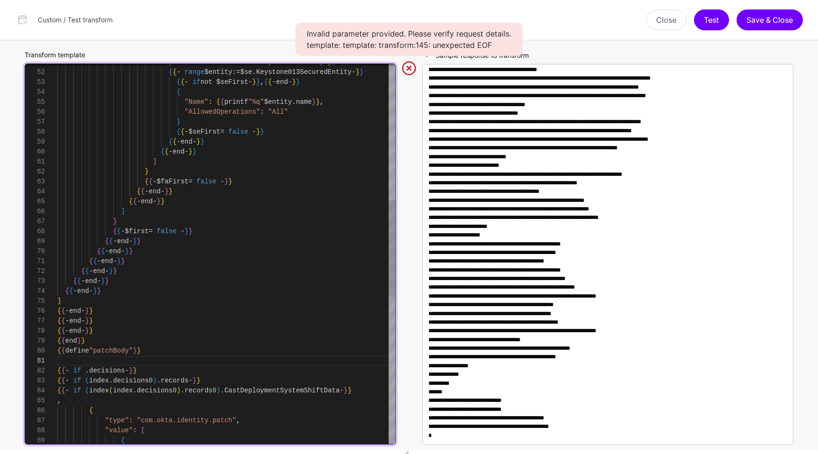
click at [91, 357] on div "{ "Name" : { { printf "%q" $entity . name } } , "AllowedOperations" : "All" } {…" at bounding box center [226, 276] width 338 height 1492
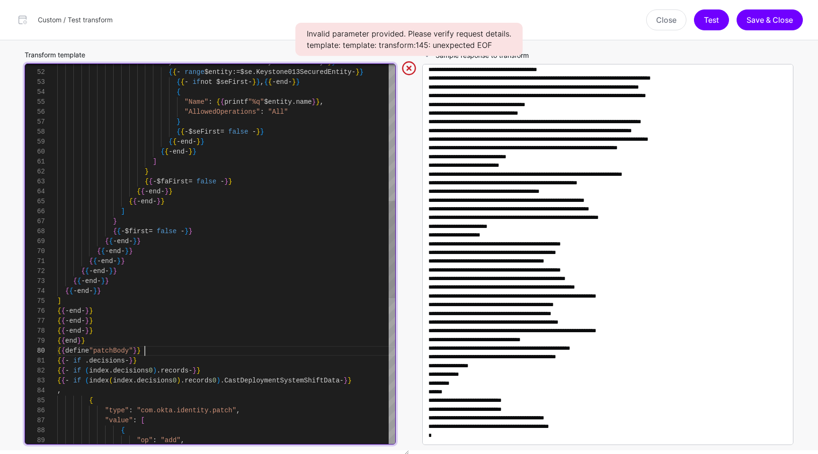
scroll to position [20, 0]
click at [100, 340] on div "{ "Name" : { { printf "%q" $entity . name } } , "AllowedOperations" : "All" } {…" at bounding box center [226, 271] width 338 height 1482
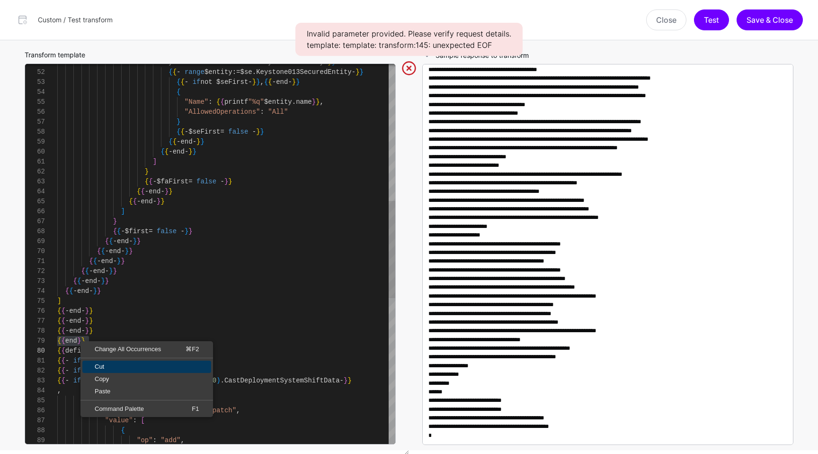
click at [102, 363] on span "Cut" at bounding box center [146, 366] width 129 height 6
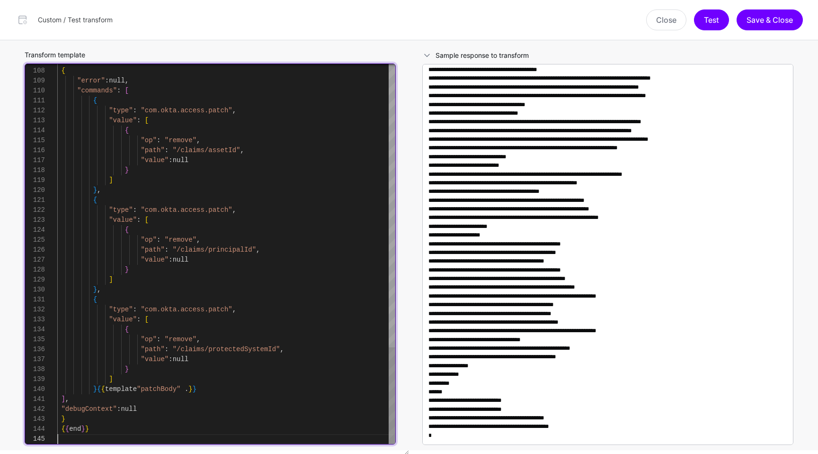
scroll to position [90, 0]
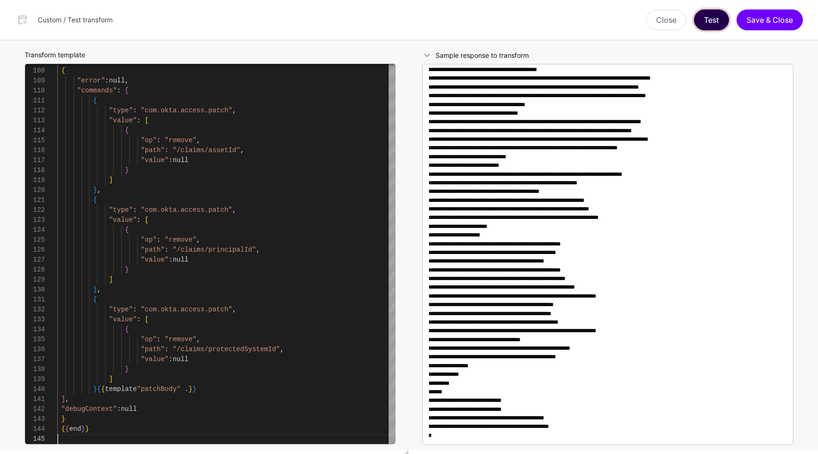
click at [705, 20] on button "Test" at bounding box center [711, 19] width 35 height 21
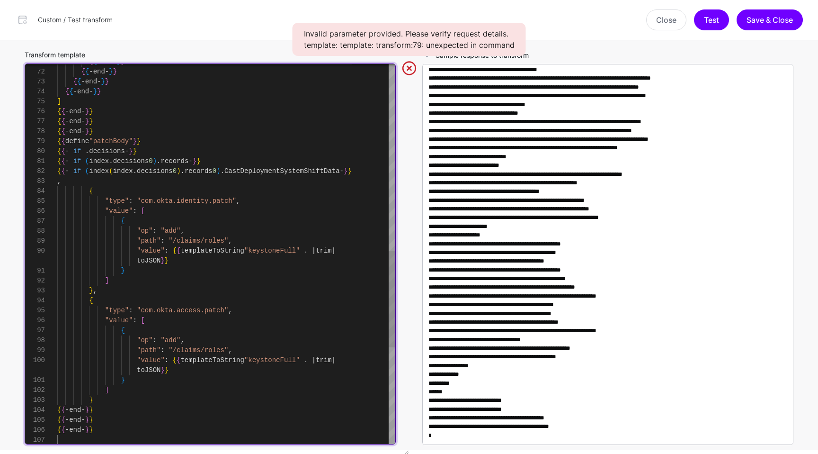
click at [159, 131] on div "{ { - end - } } { { - end - } } } { { - end - } } "value" : [ { "op" : "add" , …" at bounding box center [226, 77] width 338 height 1492
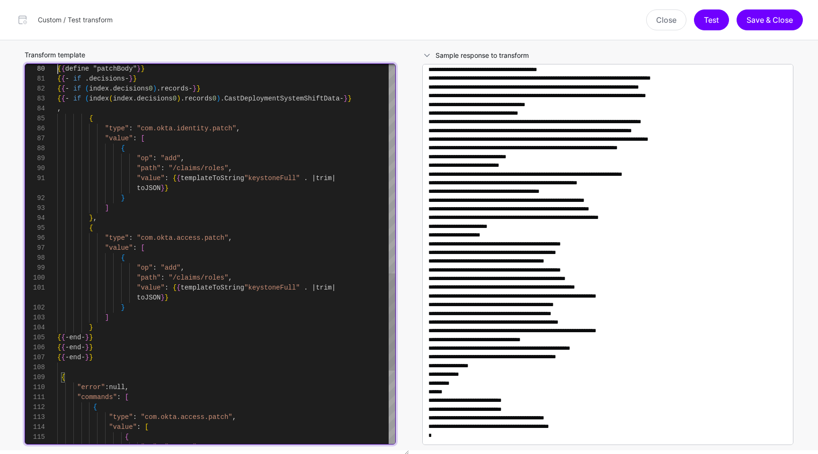
scroll to position [10, 0]
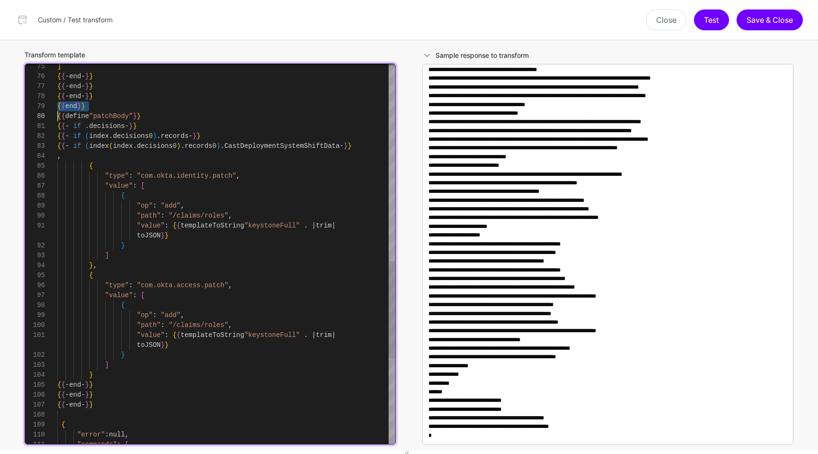
click at [167, 103] on div "{ { - end - } } { "error" : null , "commands" : [ { { - end - } } } { { - end -…" at bounding box center [226, 37] width 338 height 1482
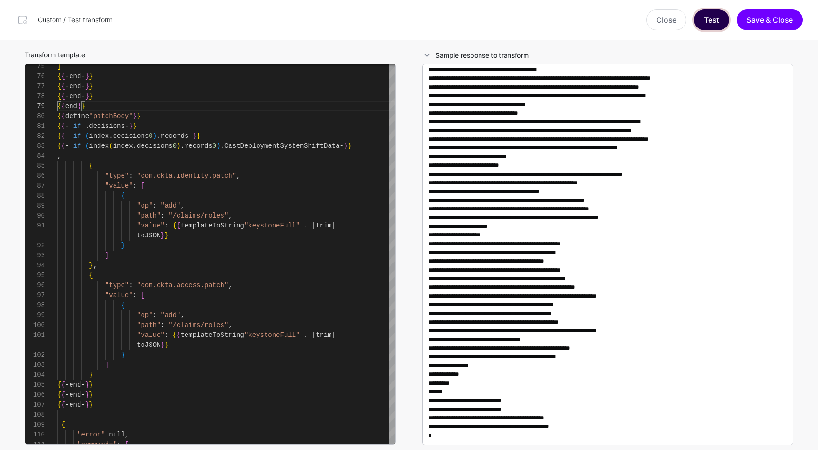
click at [704, 24] on button "Test" at bounding box center [711, 19] width 35 height 21
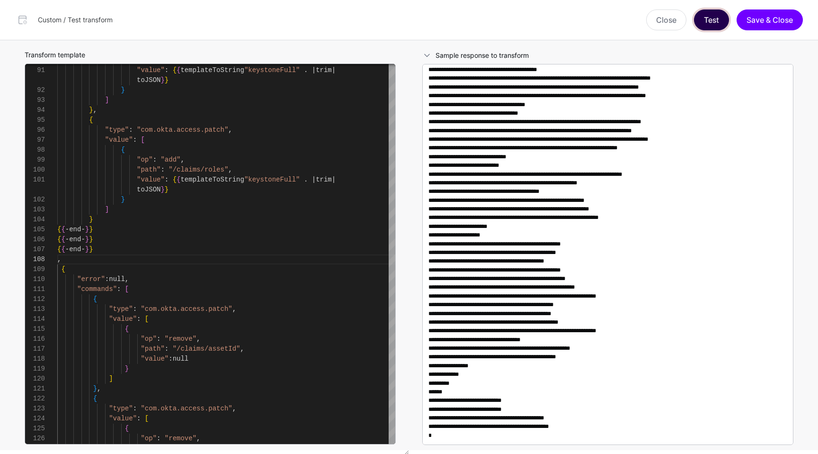
click at [717, 23] on button "Test" at bounding box center [711, 19] width 35 height 21
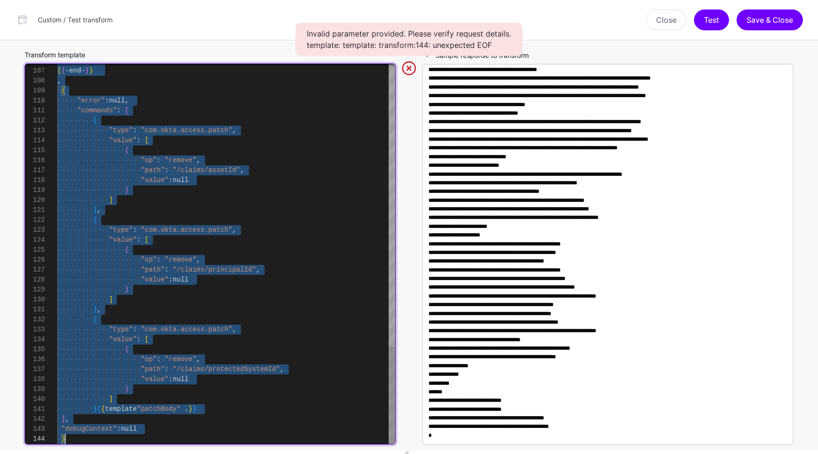
scroll to position [0, 0]
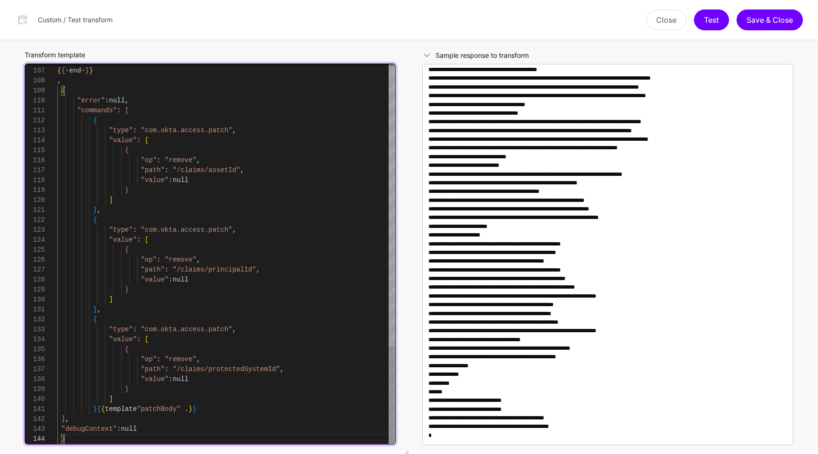
scroll to position [90, 0]
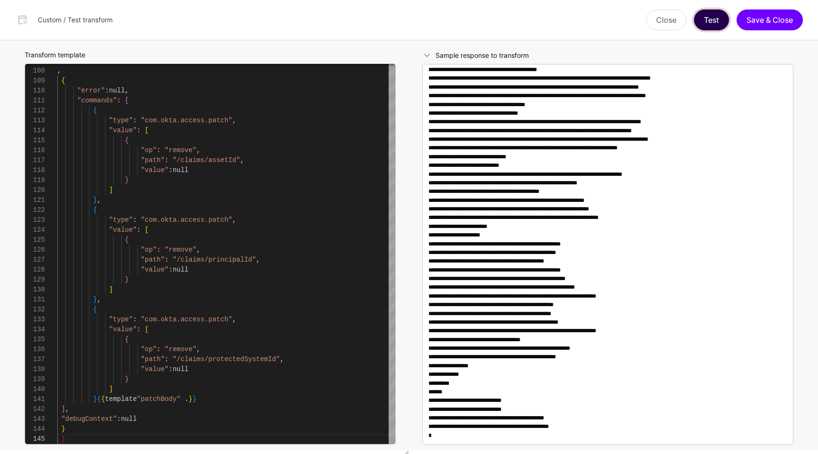
click at [718, 15] on button "Test" at bounding box center [711, 19] width 35 height 21
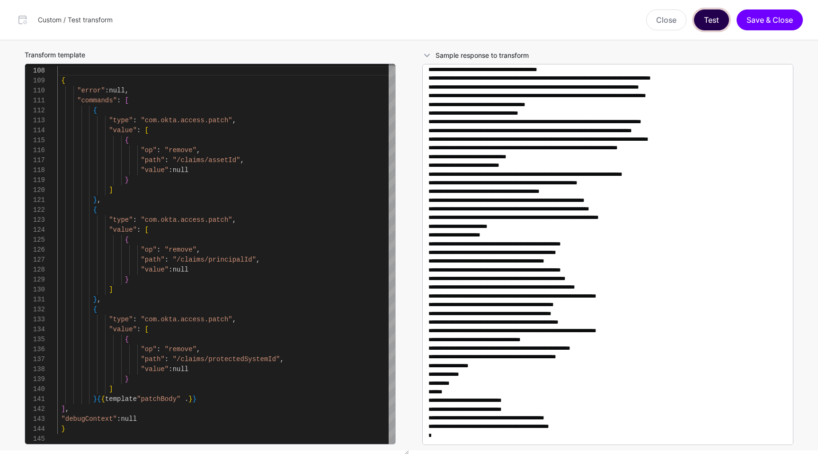
click at [713, 20] on button "Test" at bounding box center [711, 19] width 35 height 21
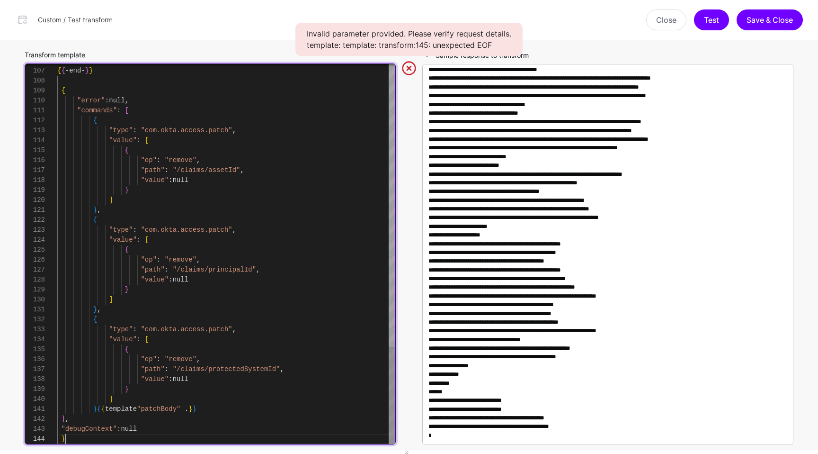
scroll to position [80, 0]
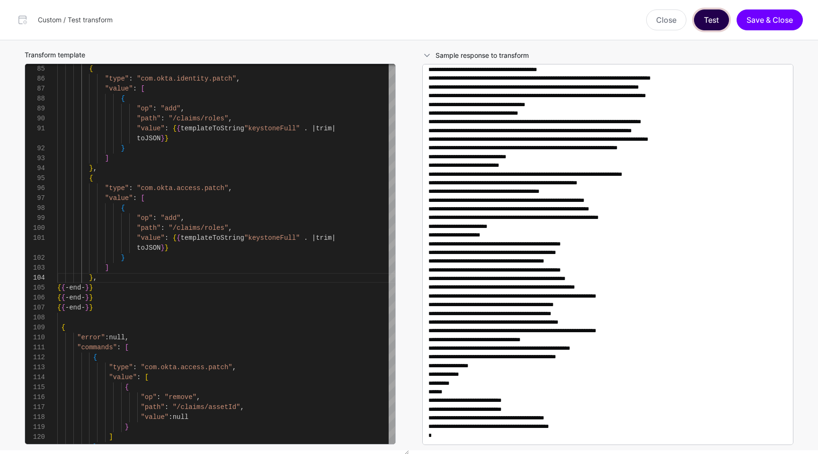
click at [719, 19] on button "Test" at bounding box center [711, 19] width 35 height 21
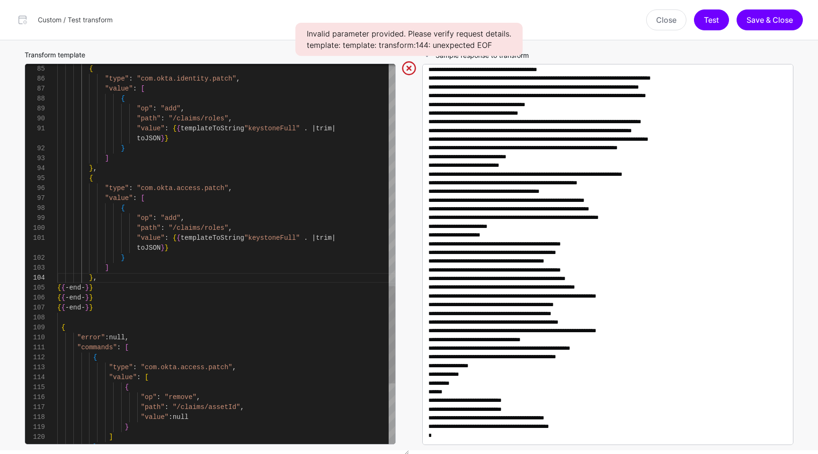
scroll to position [70, 0]
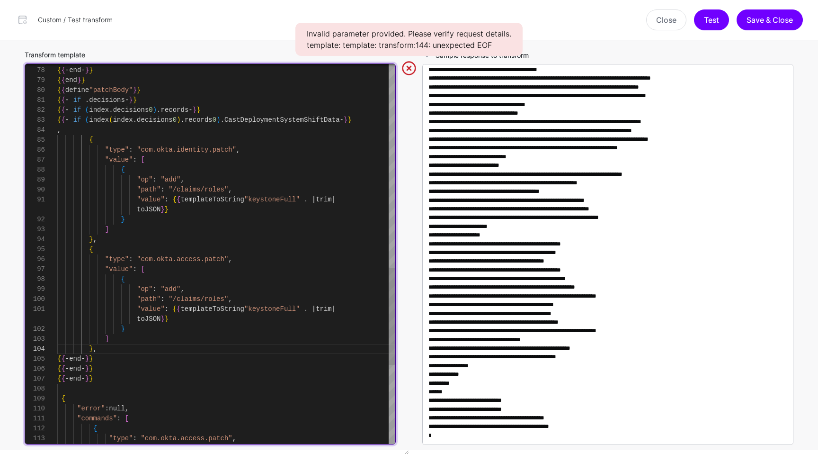
click at [72, 130] on div "{ { - end - } } { "error" : null , "commands" : [ { "type" : "com.okta.access.p…" at bounding box center [226, 11] width 338 height 1482
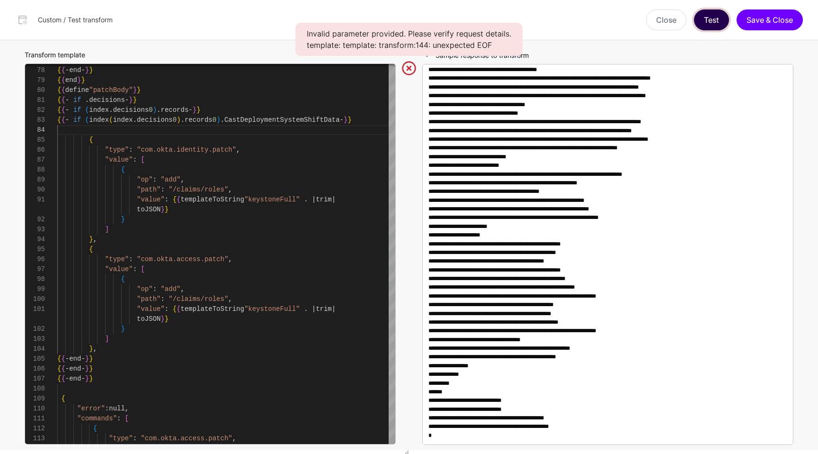
click at [710, 25] on button "Test" at bounding box center [711, 19] width 35 height 21
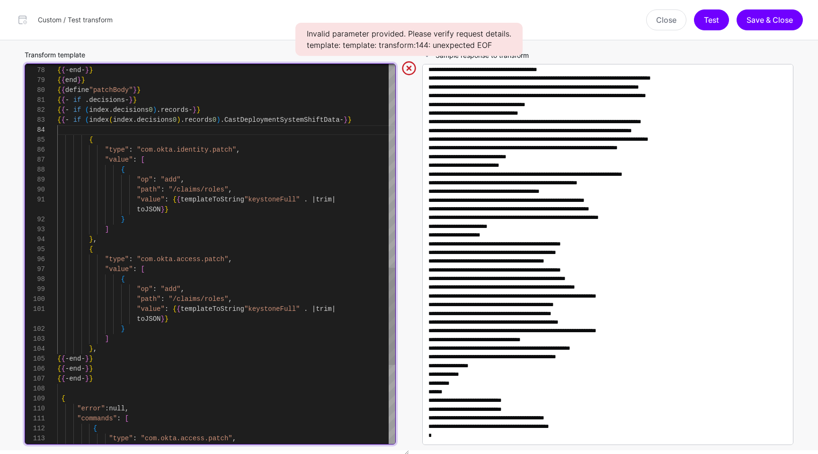
click at [248, 135] on div "{ { - end - } } { "error" : null , "commands" : [ { "type" : "com.okta.access.p…" at bounding box center [226, 11] width 338 height 1482
click at [239, 126] on div "{ { - end - } } { "error" : null , "commands" : [ { "type" : "com.okta.access.p…" at bounding box center [226, 11] width 338 height 1482
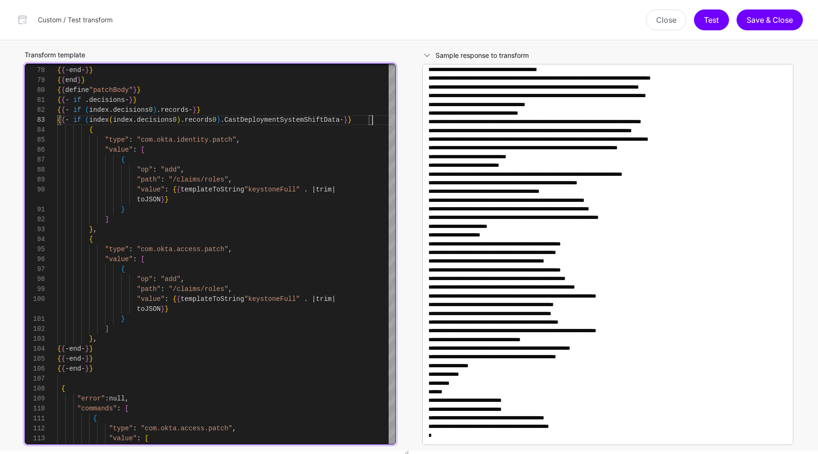
scroll to position [131104, 0]
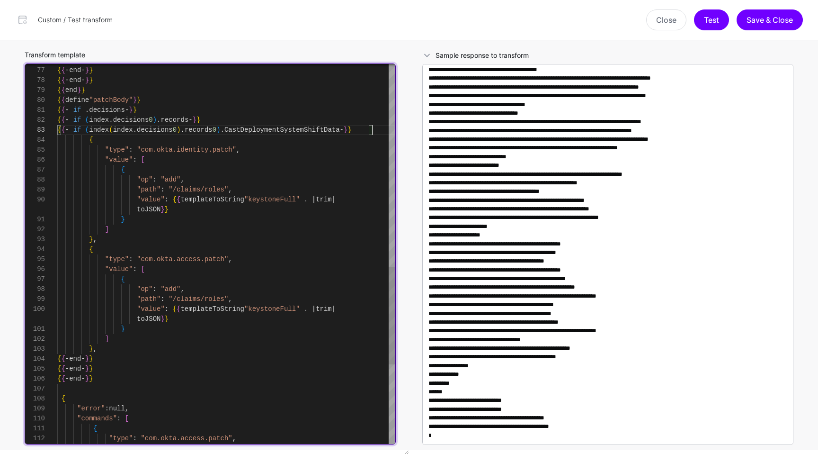
click at [89, 137] on div "{ { - end - } } { "error" : null , "commands" : [ { "type" : "com.okta.access.p…" at bounding box center [226, 16] width 338 height 1472
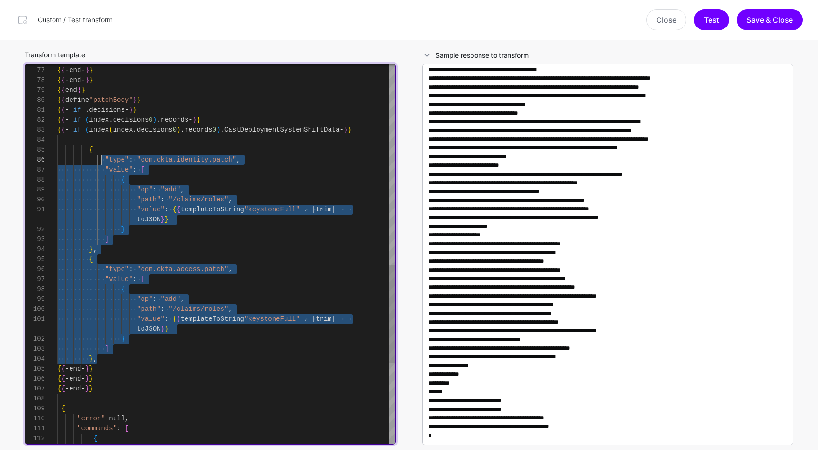
scroll to position [70, 0]
drag, startPoint x: 105, startPoint y: 359, endPoint x: 91, endPoint y: 148, distance: 211.2
click at [91, 148] on div "{ { - end - } } { "error" : null , "commands" : [ { "type" : "com.okta.access.p…" at bounding box center [226, 21] width 338 height 1482
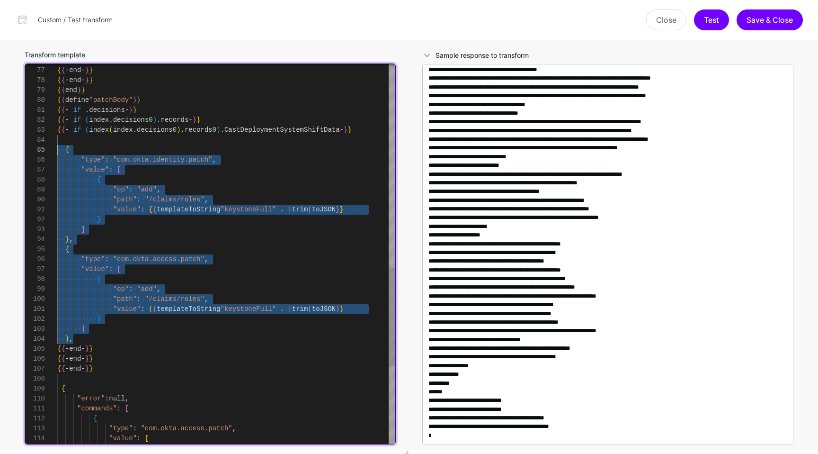
click at [82, 138] on div "{ { - end - } } { "error" : null , "commands" : [ { "type" : "com.okta.access.p…" at bounding box center [226, 11] width 338 height 1462
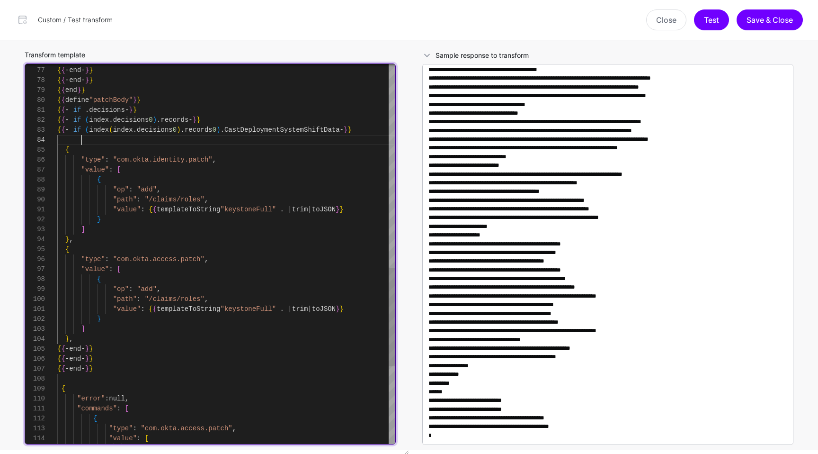
scroll to position [60, 0]
click at [69, 137] on div "{ { - end - } } { "error" : null , "commands" : [ { "type" : "com.okta.access.p…" at bounding box center [226, 11] width 338 height 1462
click at [75, 340] on div "{ { - end - } } { "error" : null , "commands" : [ { "type" : "com.okta.access.p…" at bounding box center [226, 11] width 338 height 1462
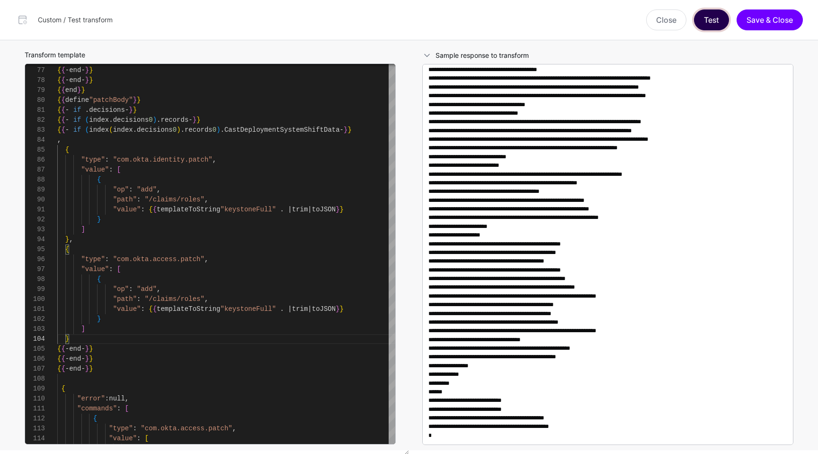
click at [712, 20] on button "Test" at bounding box center [711, 19] width 35 height 21
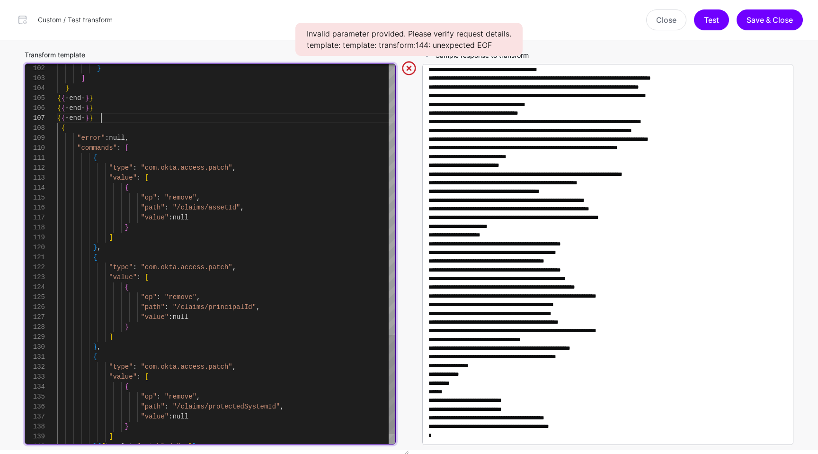
scroll to position [90, 0]
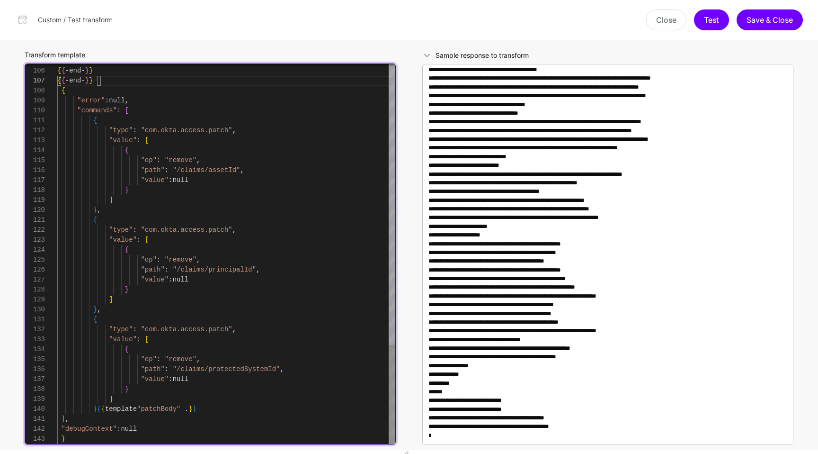
click at [57, 420] on div at bounding box center [41, 419] width 32 height 10
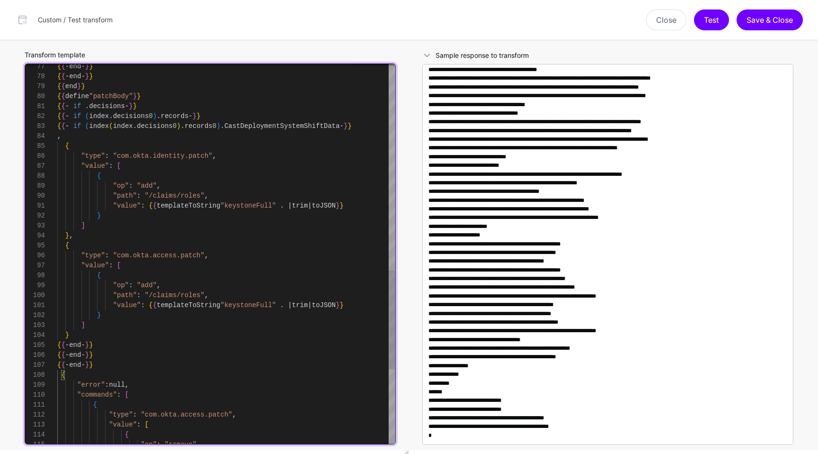
click at [110, 86] on div "{ { - end - } } { "error" : null , "commands" : [ { "type" : "com.okta.access.p…" at bounding box center [226, 2] width 338 height 1452
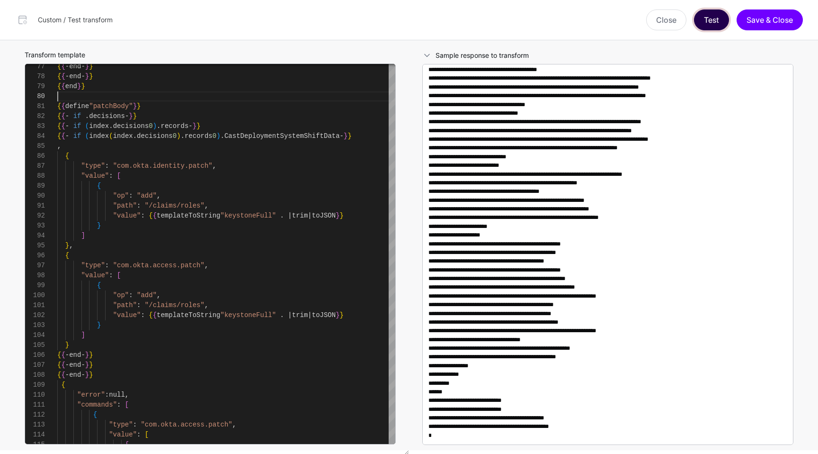
click at [717, 15] on button "Test" at bounding box center [711, 19] width 35 height 21
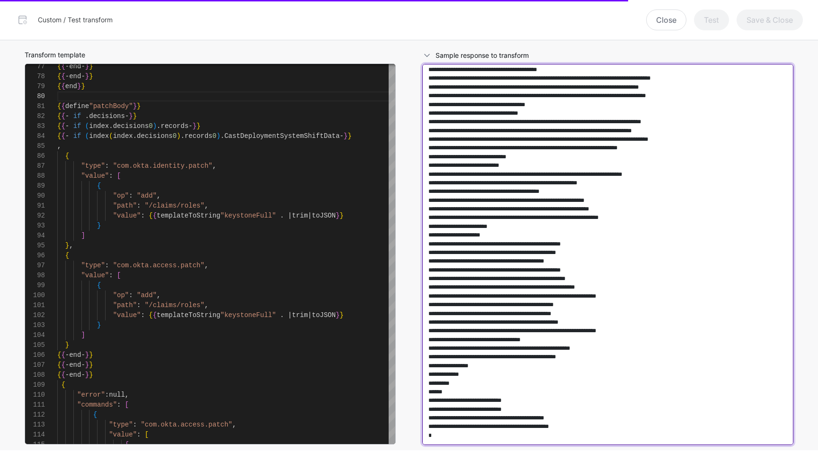
click at [678, 125] on textarea at bounding box center [607, 254] width 371 height 381
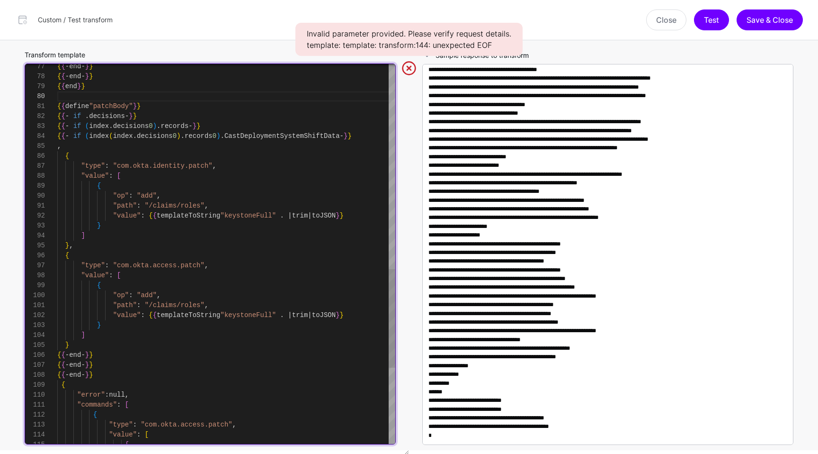
click at [194, 99] on div "{ { - end - } } { "error" : null , "commands" : [ { "type" : "com.okta.access.p…" at bounding box center [226, 7] width 338 height 1462
click at [195, 99] on div "{ { - end - } } { "error" : null , "commands" : [ { "type" : "com.okta.access.p…" at bounding box center [226, 7] width 338 height 1462
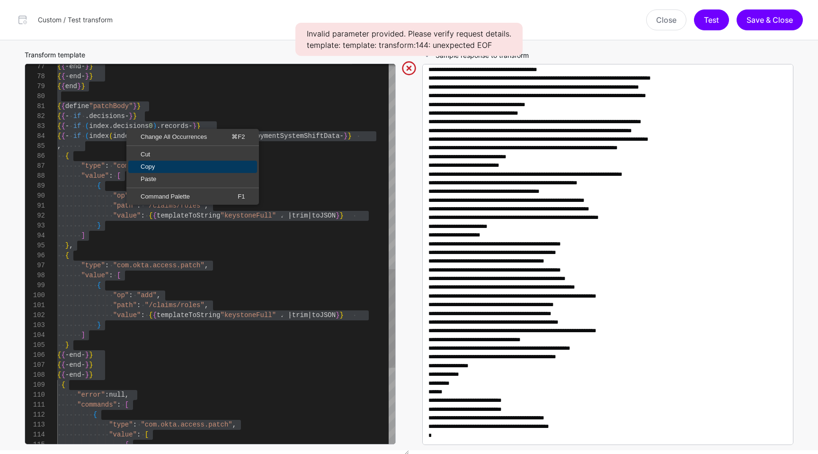
click at [147, 167] on span "Copy" at bounding box center [192, 166] width 129 height 6
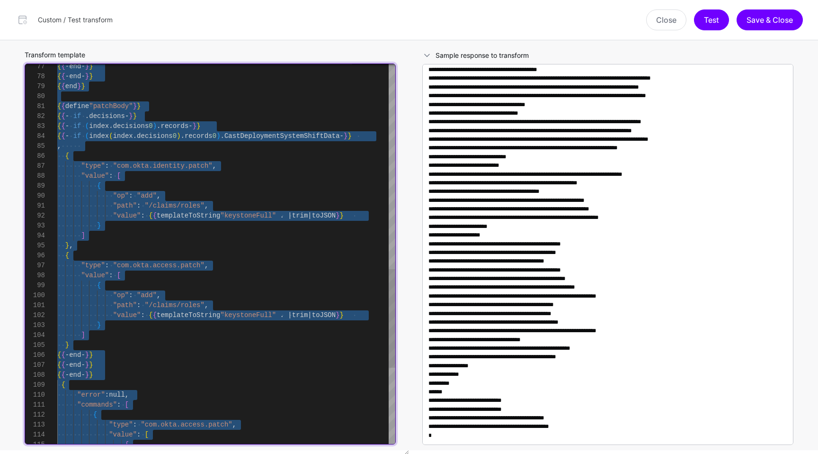
click at [242, 340] on div "{ { - end - } } { "error" : null , "commands" : [ { "type" : "com.okta.access.p…" at bounding box center [226, 7] width 338 height 1462
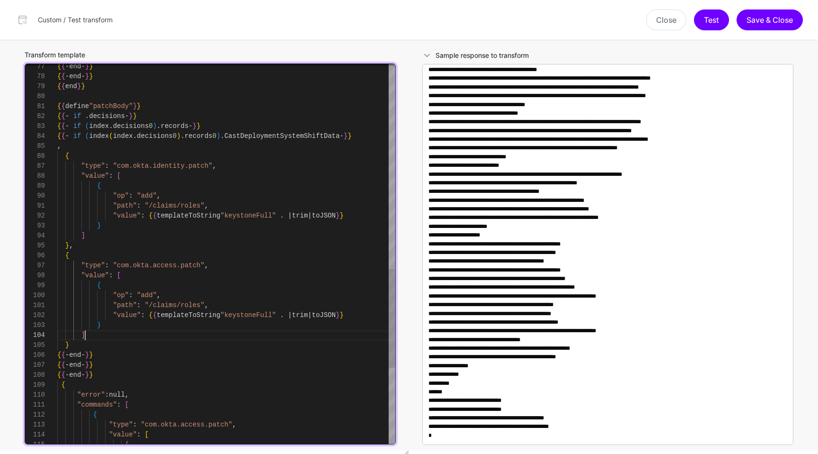
scroll to position [60, 0]
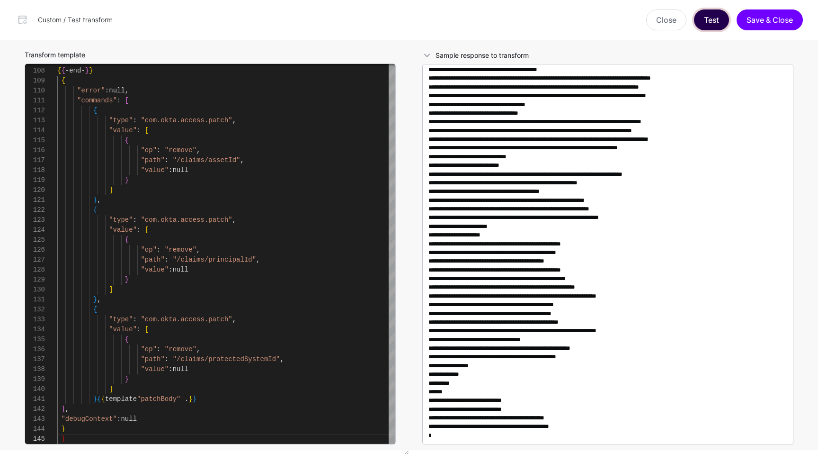
click at [723, 27] on button "Test" at bounding box center [711, 19] width 35 height 21
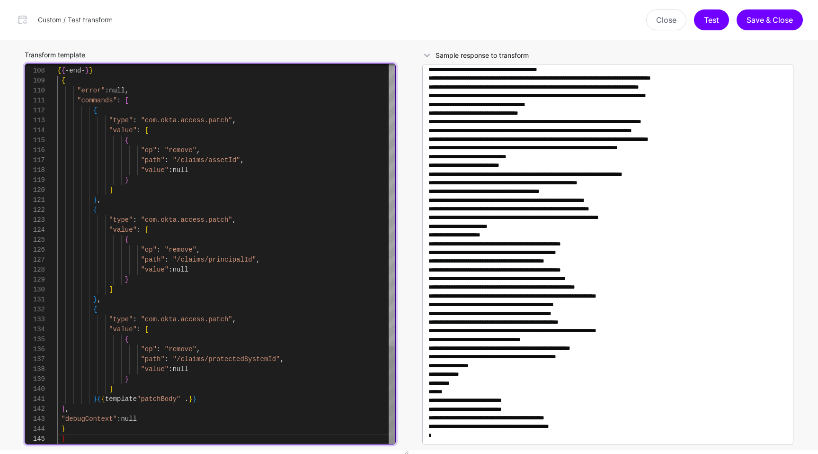
type textarea "**********"
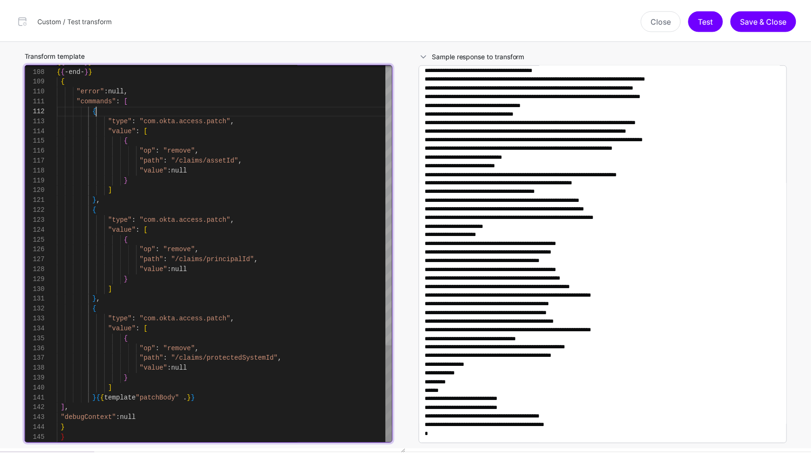
scroll to position [40, 0]
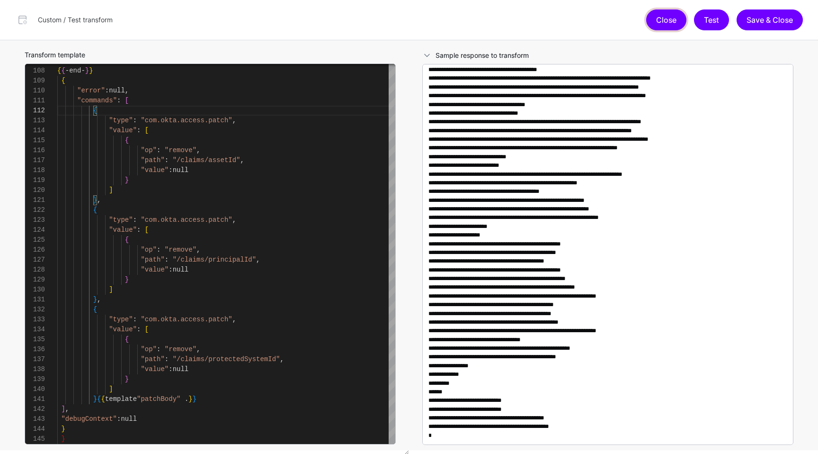
click at [666, 20] on button "Close" at bounding box center [666, 19] width 40 height 21
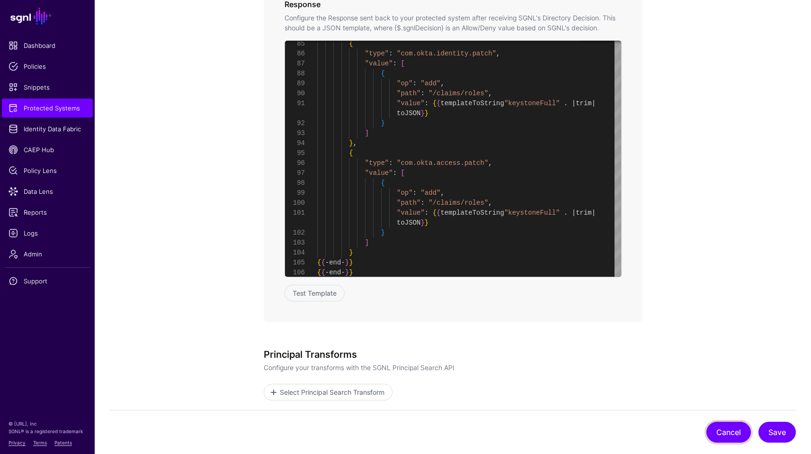
click at [714, 431] on button "Cancel" at bounding box center [729, 432] width 45 height 21
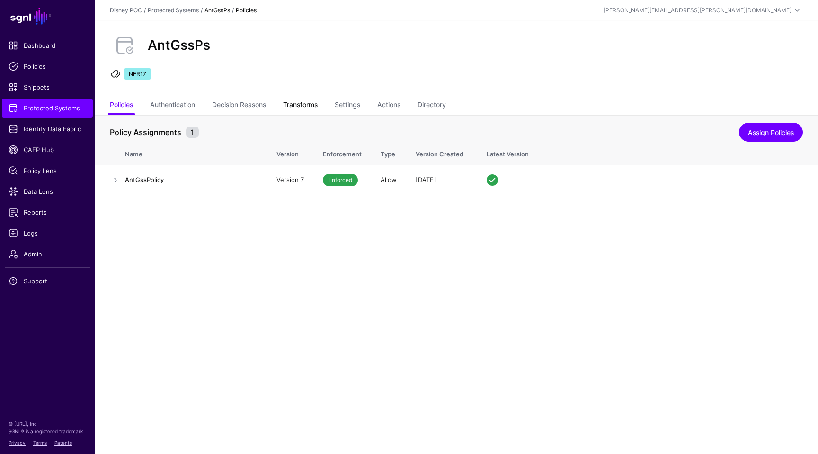
click at [305, 106] on link "Transforms" at bounding box center [300, 106] width 35 height 18
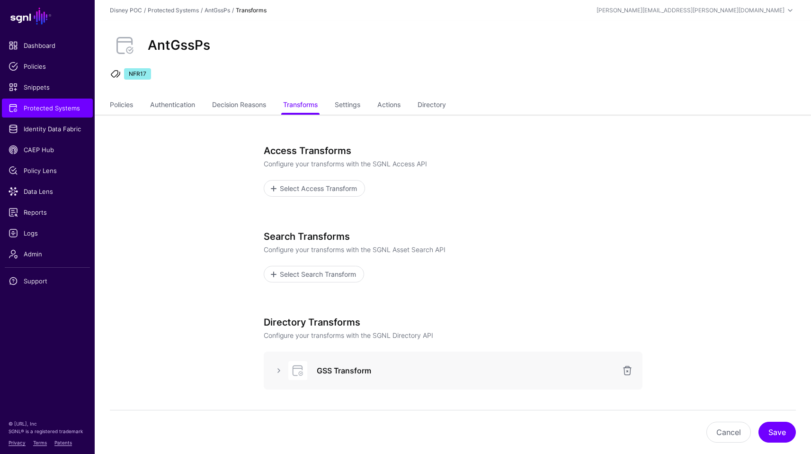
scroll to position [154, 0]
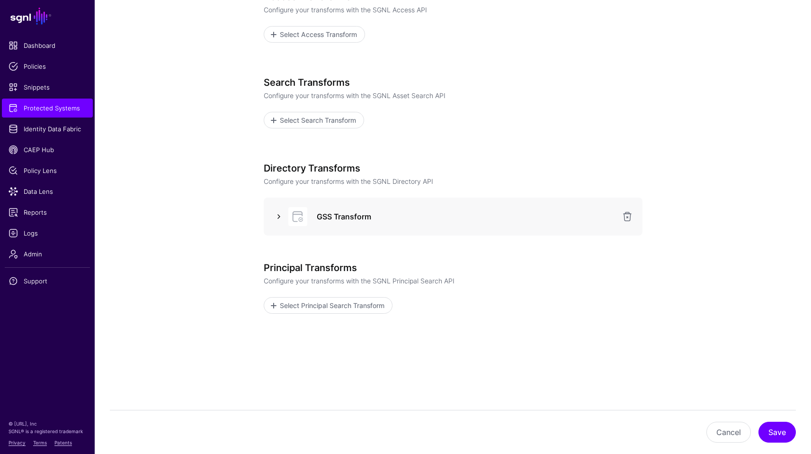
click at [278, 215] on link at bounding box center [278, 216] width 11 height 11
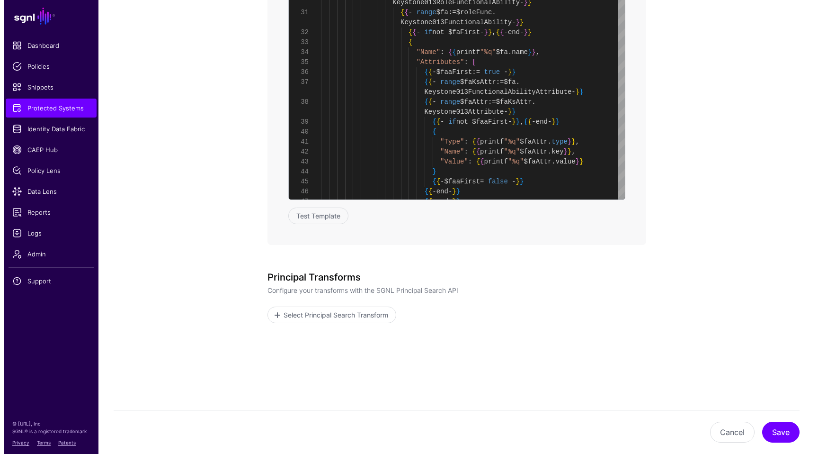
scroll to position [823, 0]
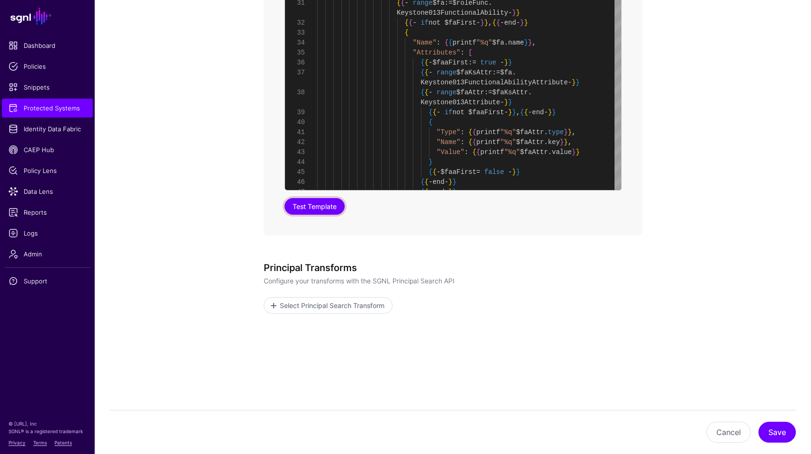
click at [318, 203] on button "Test Template" at bounding box center [315, 206] width 60 height 17
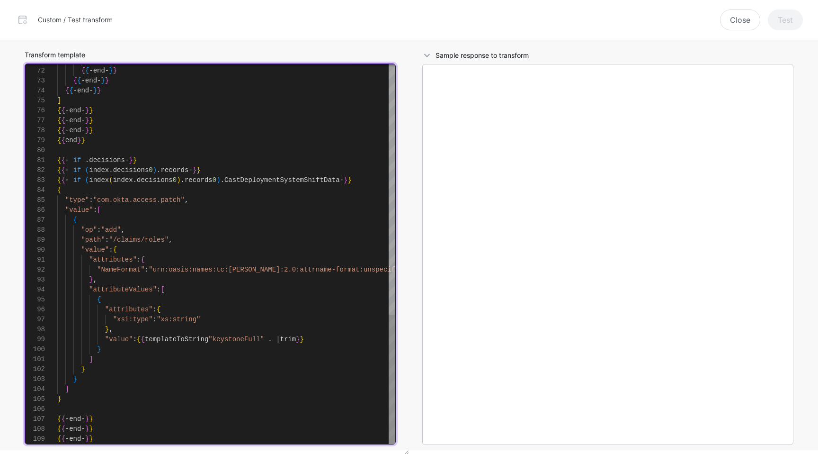
scroll to position [20, 0]
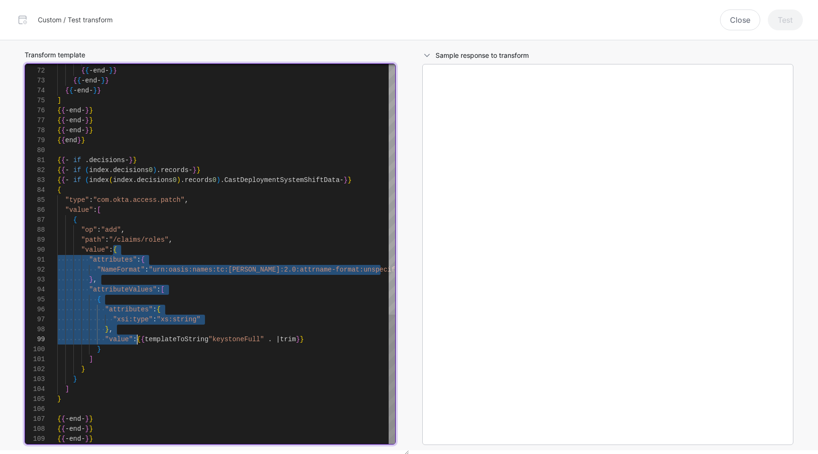
drag, startPoint x: 113, startPoint y: 249, endPoint x: 136, endPoint y: 338, distance: 91.6
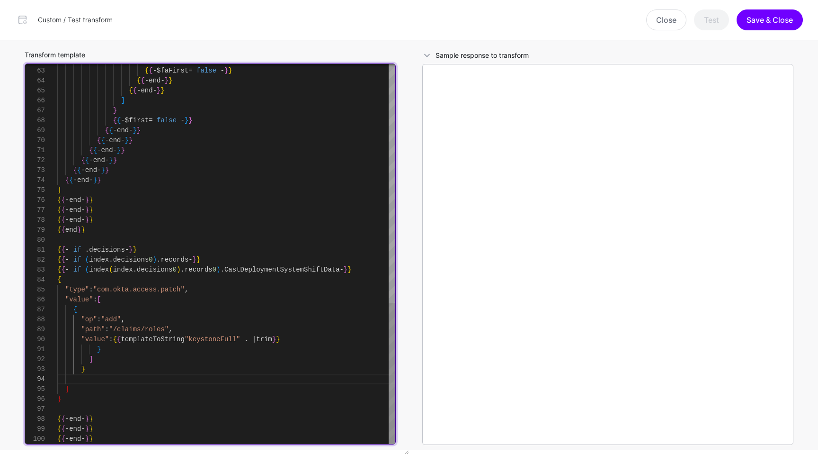
scroll to position [70, 0]
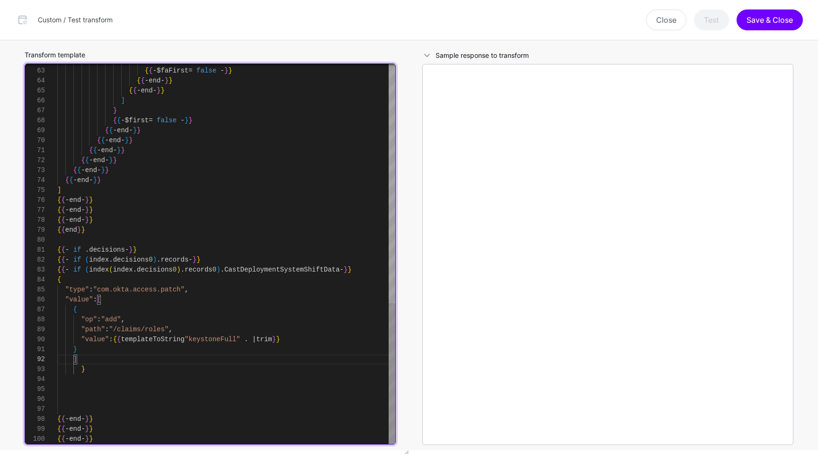
scroll to position [50, 0]
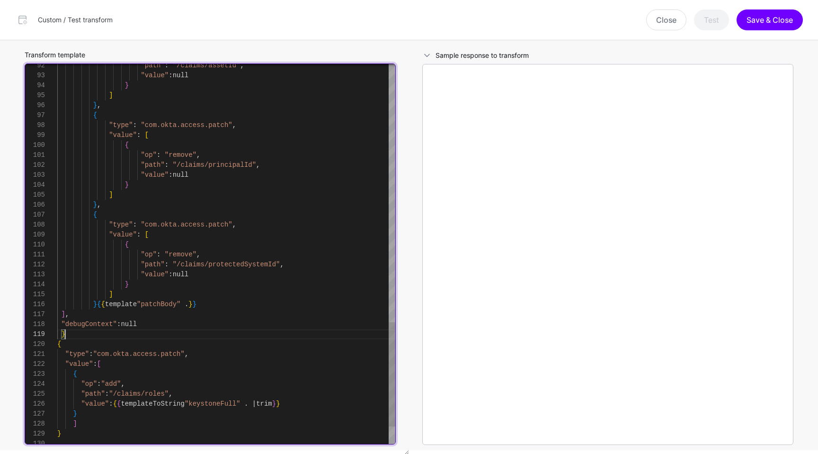
scroll to position [20, 0]
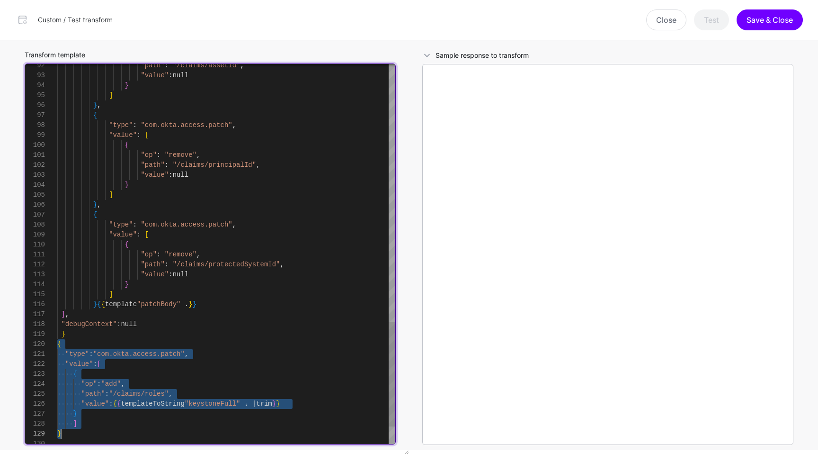
drag, startPoint x: 57, startPoint y: 346, endPoint x: 71, endPoint y: 431, distance: 86.3
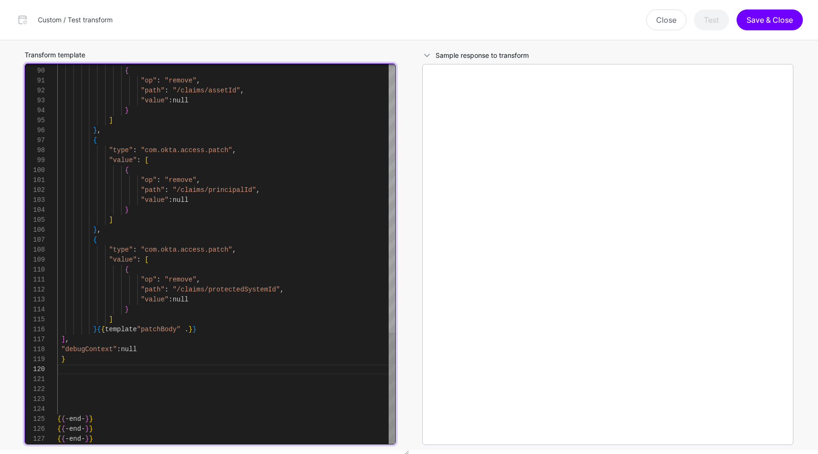
scroll to position [80, 0]
drag, startPoint x: 97, startPoint y: 330, endPoint x: 203, endPoint y: 328, distance: 105.6
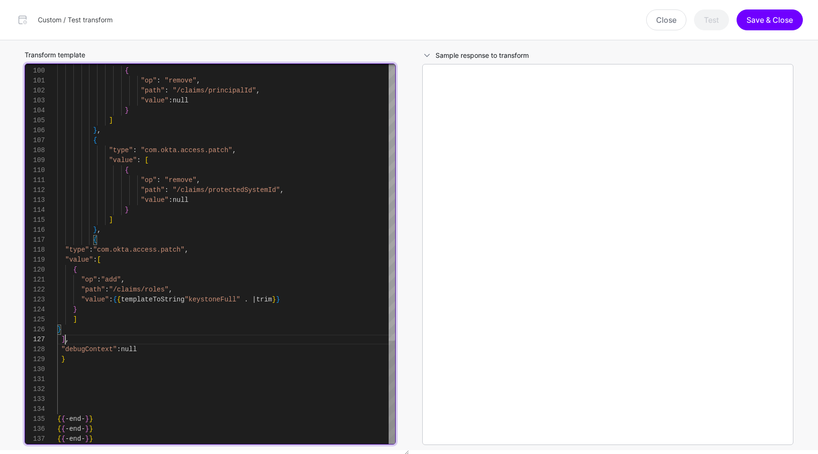
scroll to position [90, 0]
type textarea "**********"
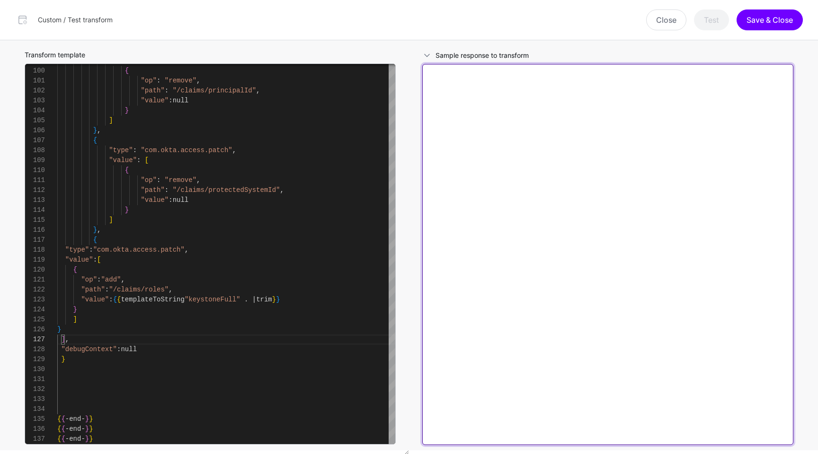
click at [486, 113] on textarea at bounding box center [607, 254] width 371 height 381
paste textarea "**********"
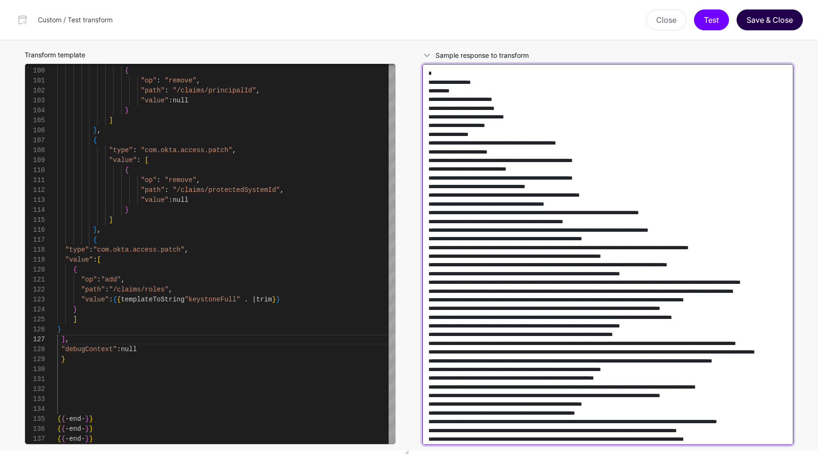
scroll to position [131099, 0]
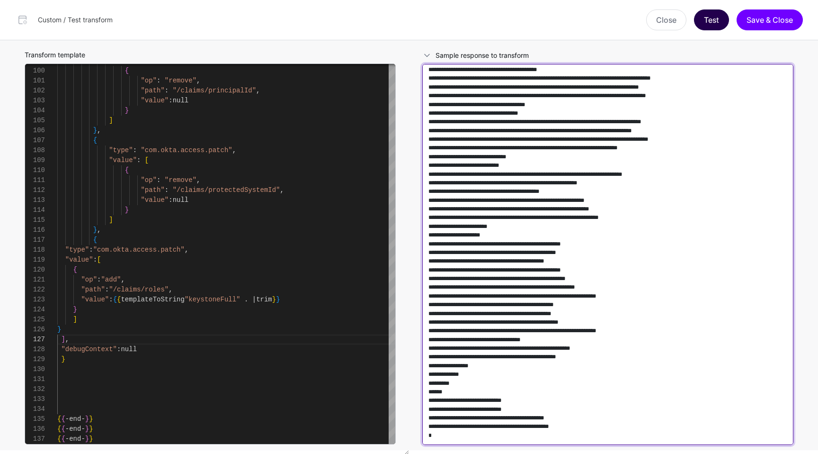
type textarea "**********"
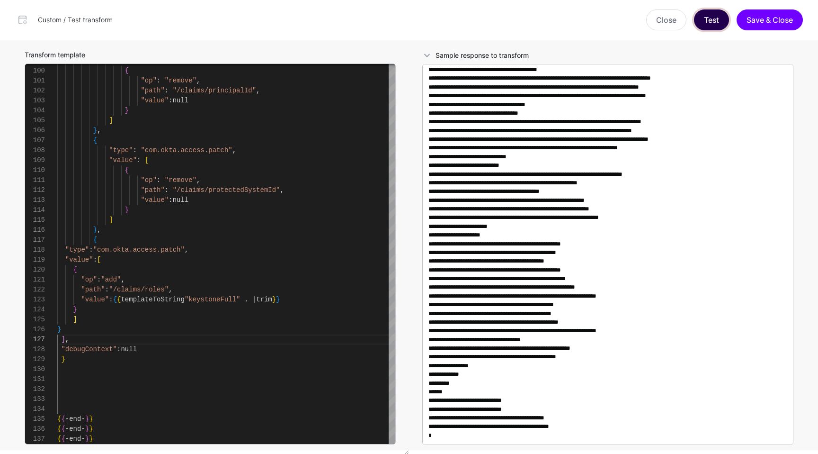
click at [719, 21] on button "Test" at bounding box center [711, 19] width 35 height 21
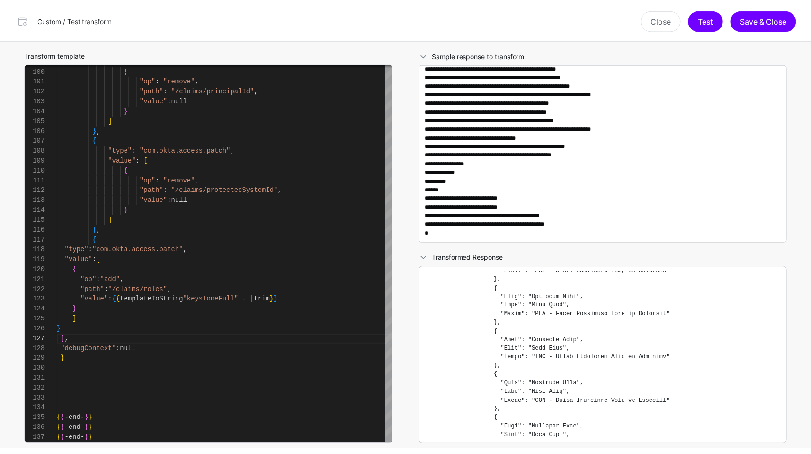
scroll to position [26145, 0]
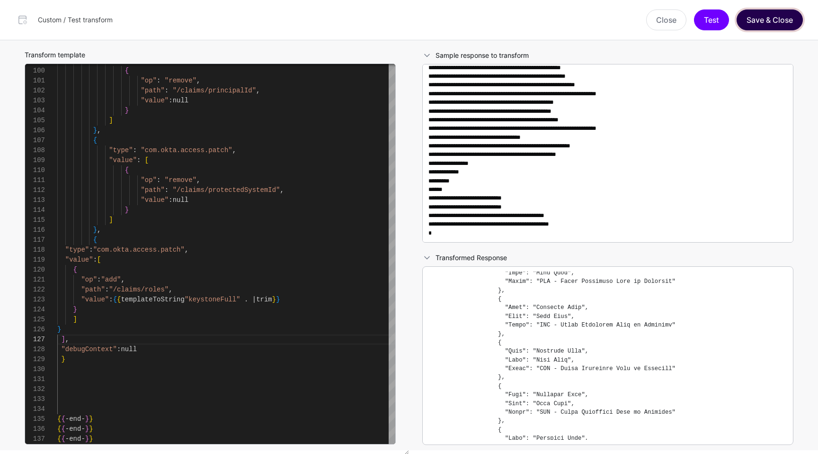
click at [752, 16] on button "Save & Close" at bounding box center [770, 19] width 66 height 21
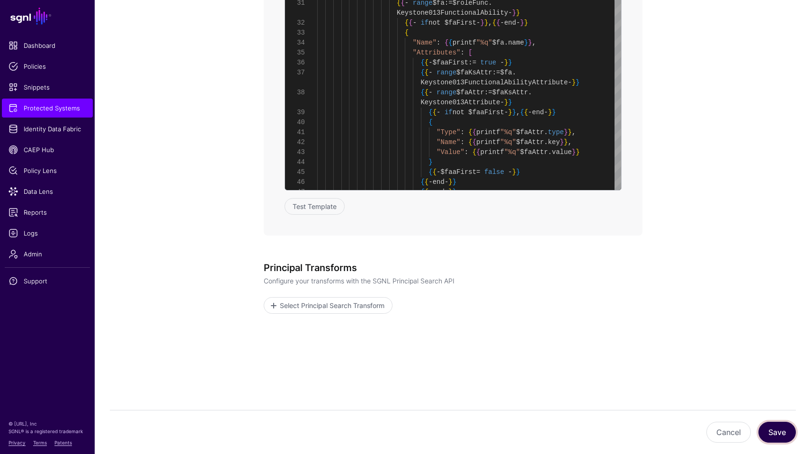
click at [785, 432] on button "Save" at bounding box center [777, 432] width 37 height 21
